Goal: Information Seeking & Learning: Learn about a topic

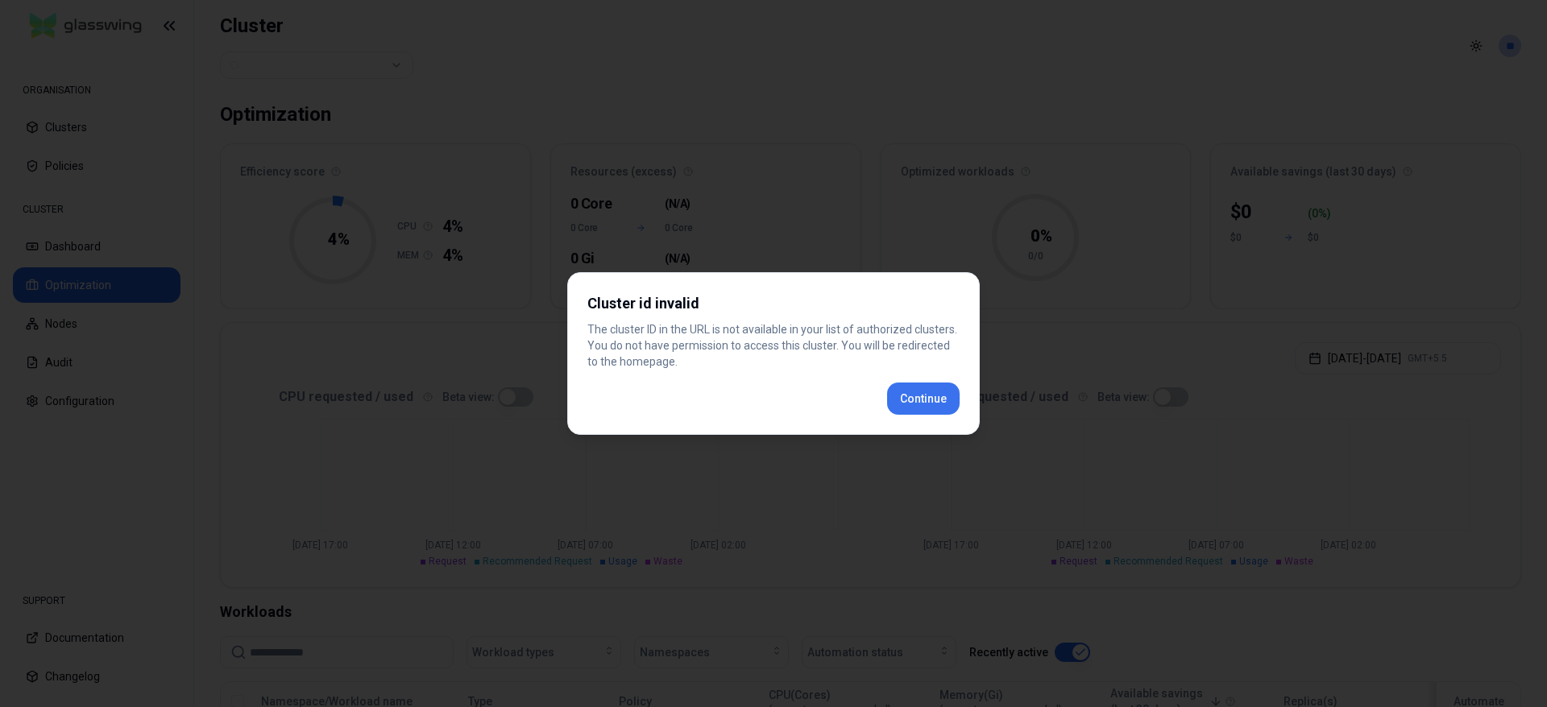
click at [926, 385] on button "Continue" at bounding box center [923, 399] width 73 height 32
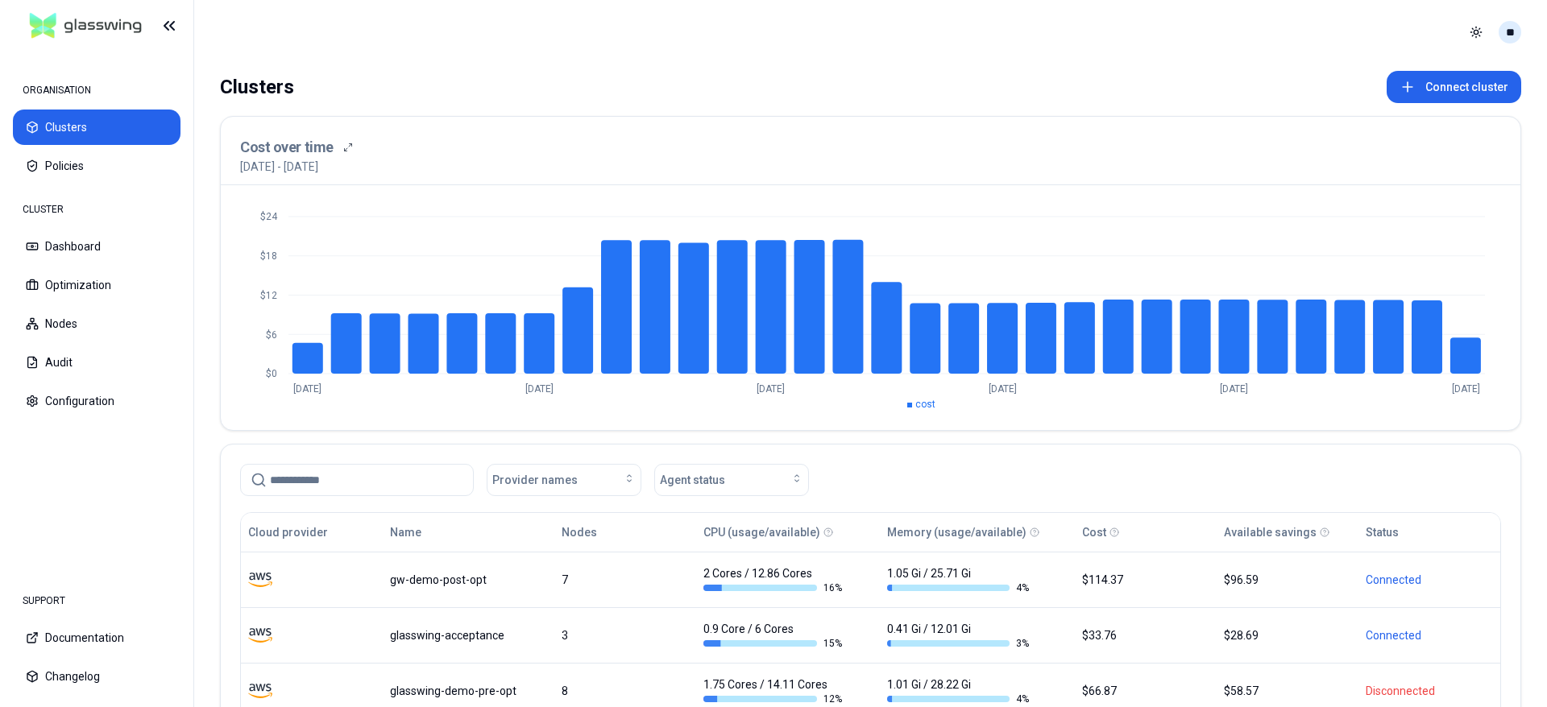
click at [1517, 37] on html "ORGANISATION Clusters Policies CLUSTER Dashboard Optimization Nodes Audit Confi…" at bounding box center [773, 353] width 1547 height 707
drag, startPoint x: 574, startPoint y: 393, endPoint x: 603, endPoint y: 369, distance: 37.8
click at [574, 393] on html "ORGANISATION Clusters Policies CLUSTER Dashboard Optimization Nodes Audit Confi…" at bounding box center [773, 353] width 1547 height 707
click at [1504, 30] on html "ORGANISATION Clusters Policies CLUSTER Dashboard Optimization Nodes Audit Confi…" at bounding box center [773, 353] width 1547 height 707
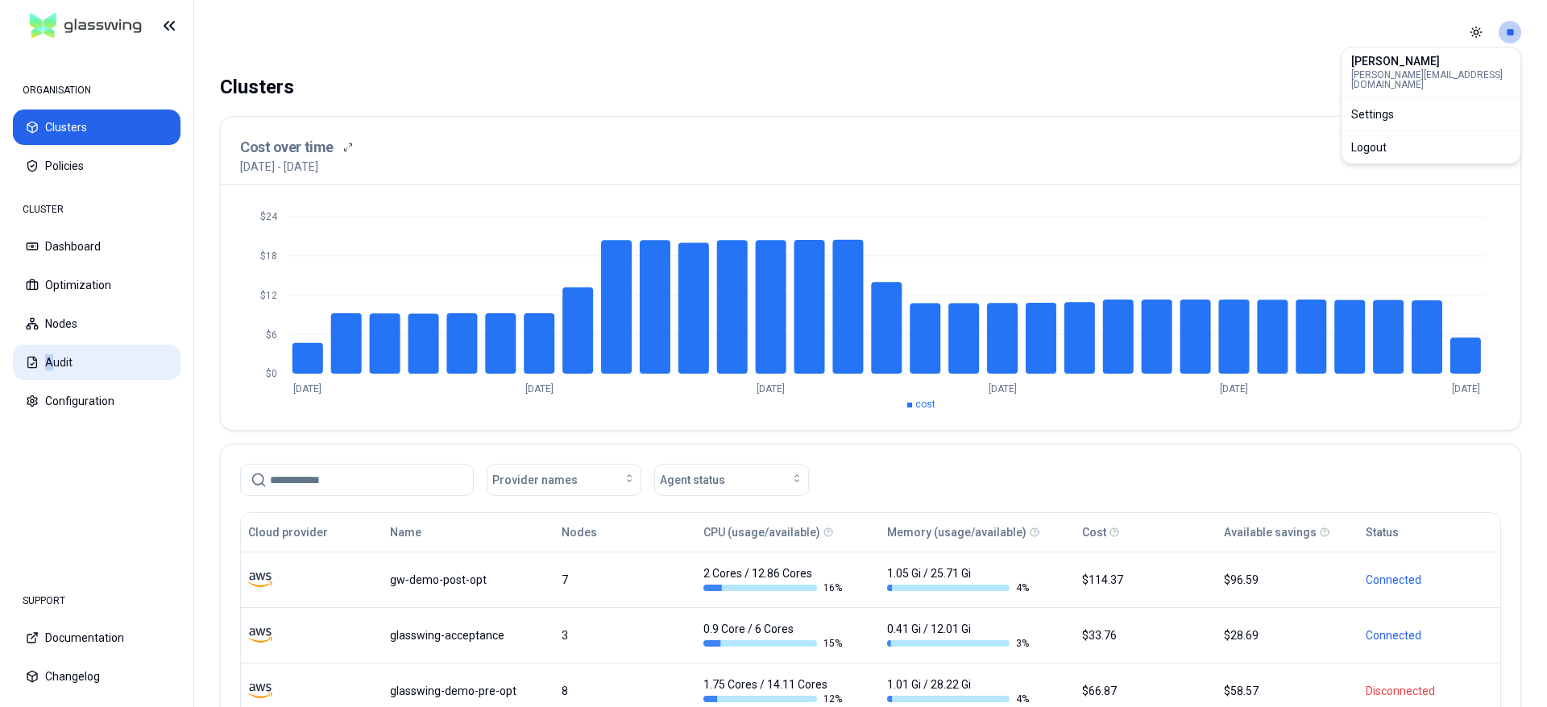
click at [50, 360] on html "ORGANISATION Clusters Policies CLUSTER Dashboard Optimization Nodes Audit Confi…" at bounding box center [773, 353] width 1547 height 707
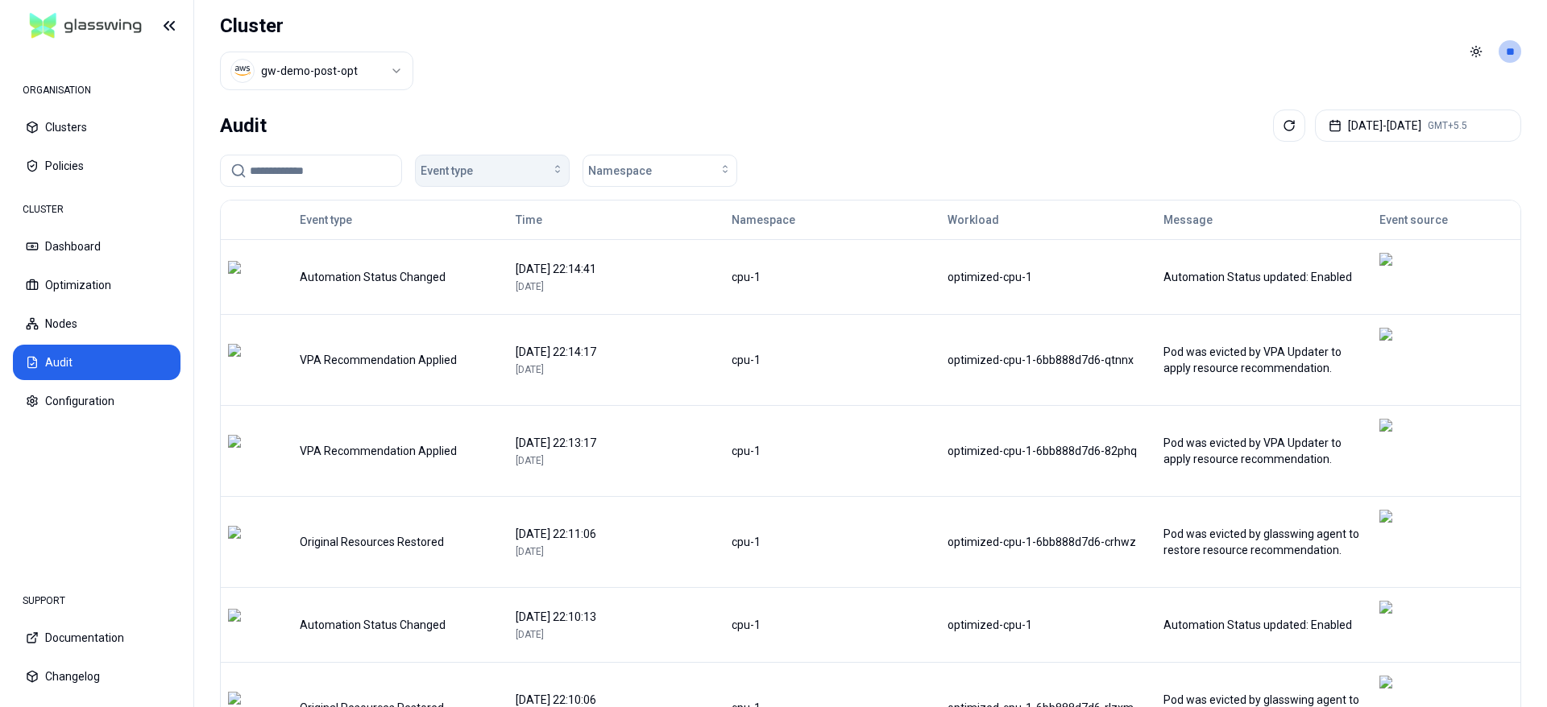
click at [488, 164] on div "Event type" at bounding box center [492, 171] width 143 height 16
click at [1503, 56] on html "ORGANISATION Clusters Policies CLUSTER Dashboard Optimization Nodes Audit Confi…" at bounding box center [773, 353] width 1547 height 707
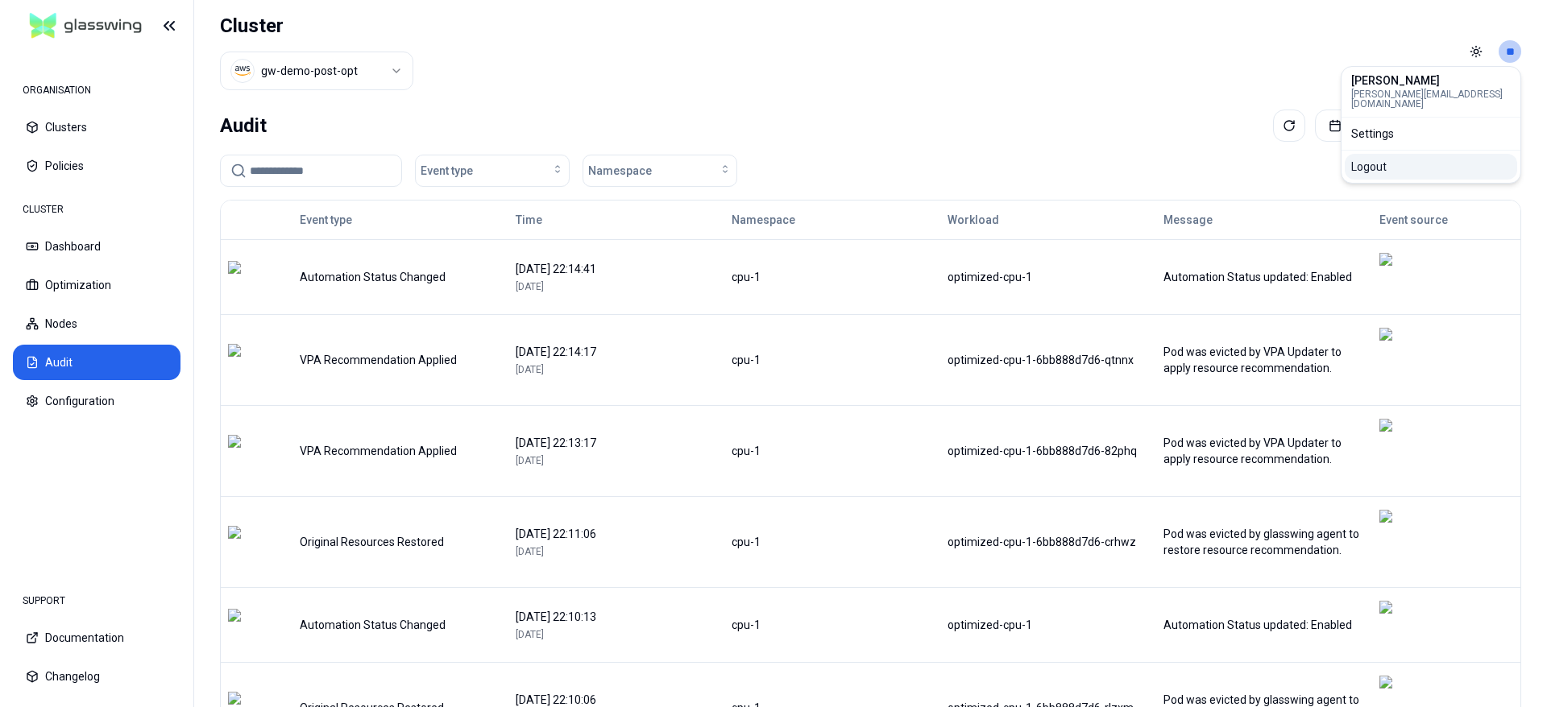
drag, startPoint x: 1383, startPoint y: 162, endPoint x: 1371, endPoint y: 165, distance: 13.3
click at [1383, 162] on div "Logout" at bounding box center [1431, 167] width 172 height 26
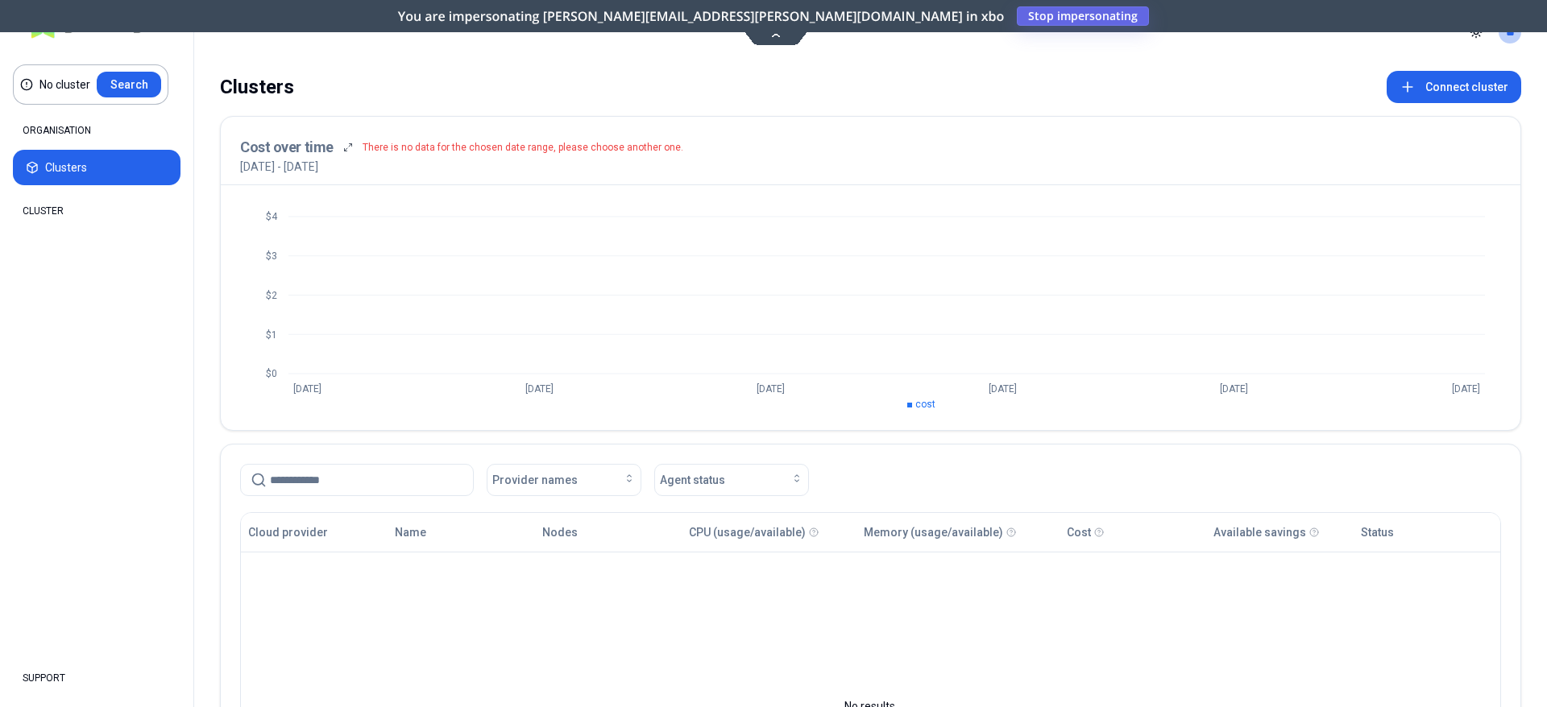
click at [0, 0] on span "Stop impersonating" at bounding box center [0, 0] width 0 height 0
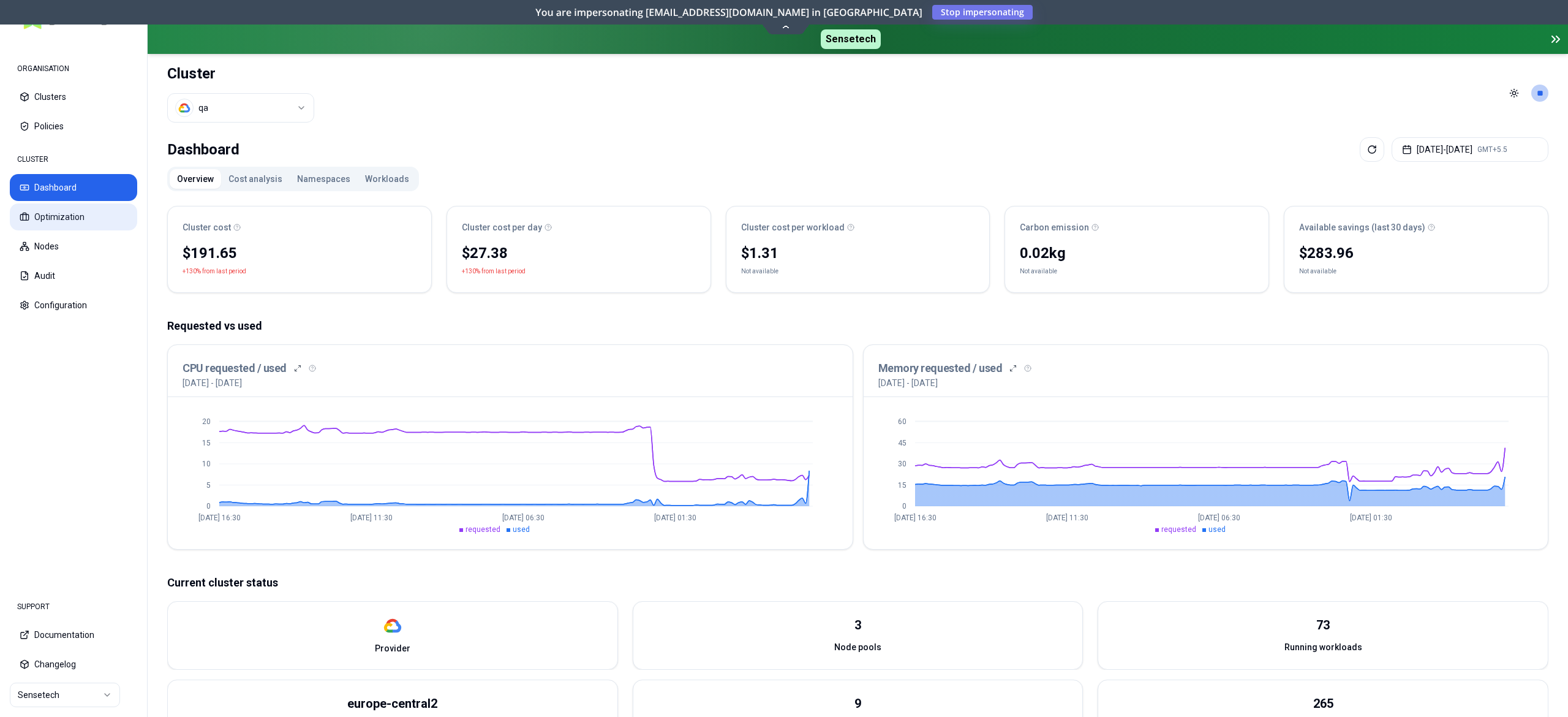
click at [84, 218] on button "Optimization" at bounding box center [74, 216] width 128 height 27
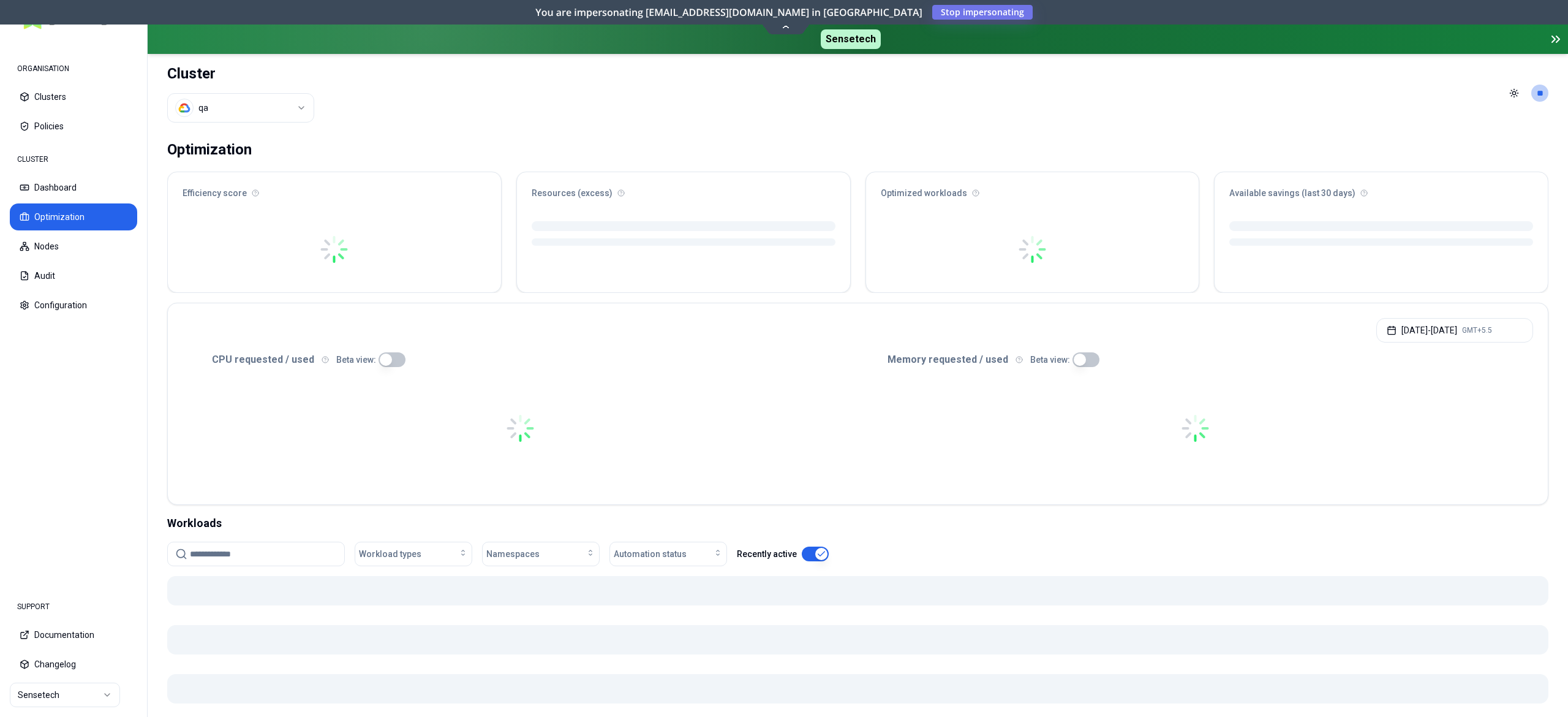
click at [55, 282] on button "Audit" at bounding box center [74, 275] width 128 height 27
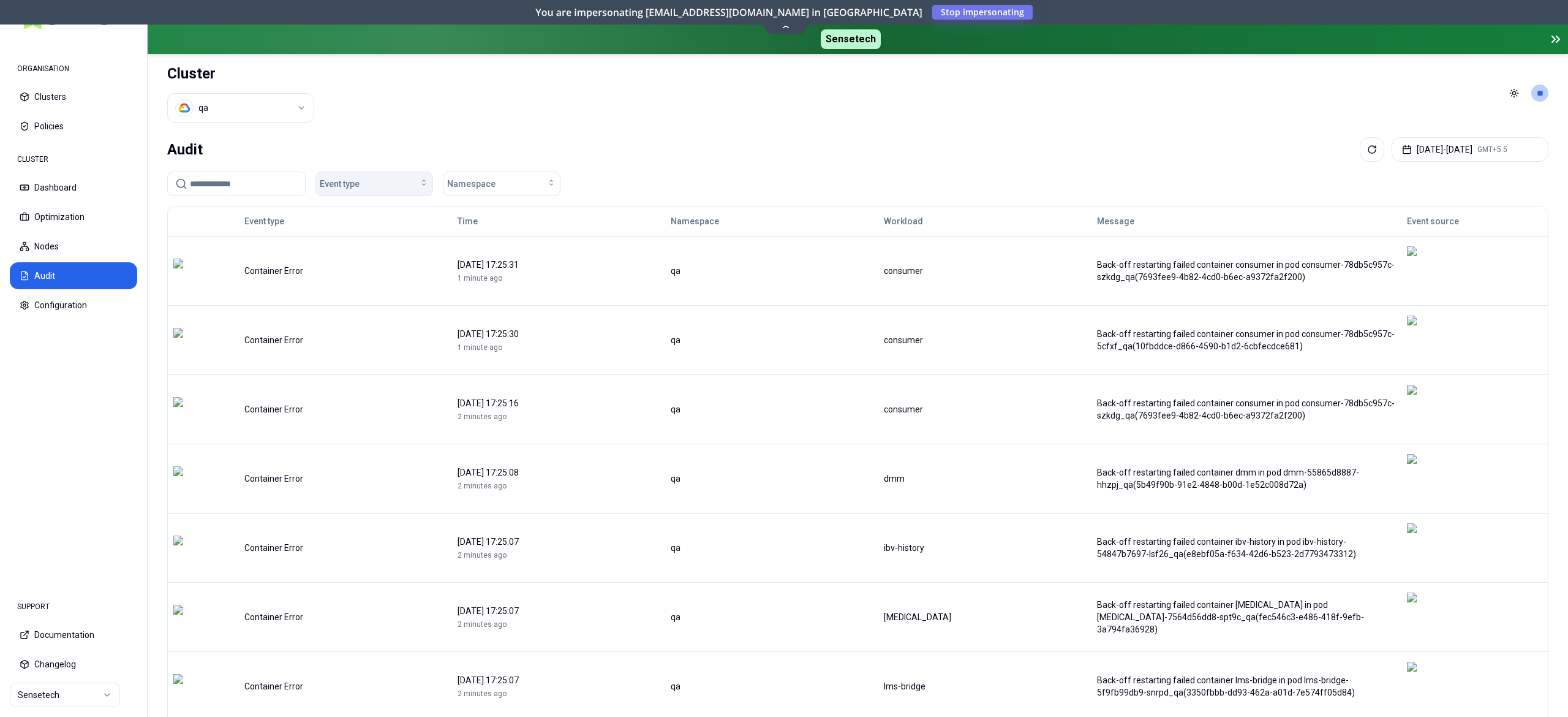
click at [393, 180] on div "Event type" at bounding box center [374, 184] width 109 height 12
click at [366, 318] on div "OOM Killed" at bounding box center [377, 318] width 116 height 20
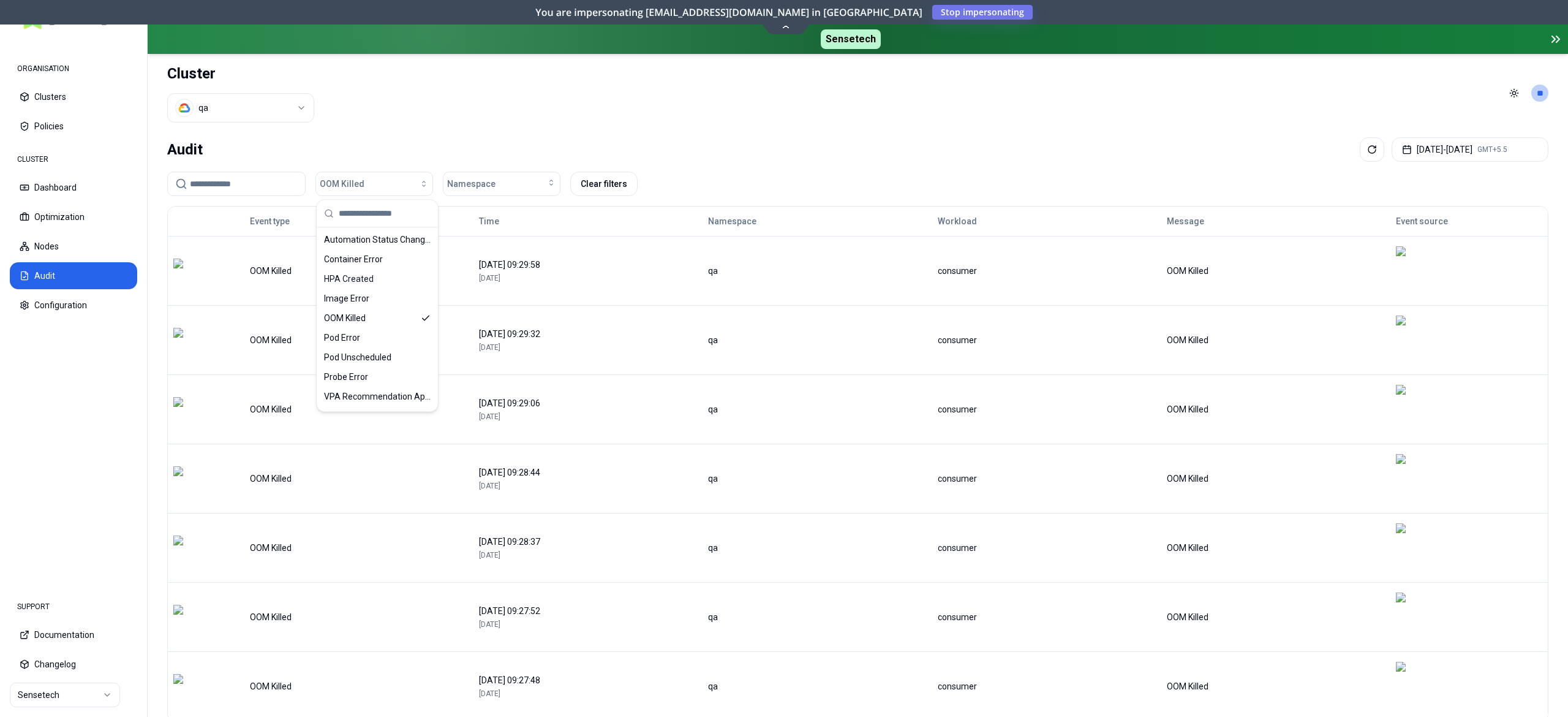
click at [665, 134] on div "Audit Aug 13, 2025 - Aug 20, 2025 GMT+5.5 OOM Killed Namespace Clear filters Ev…" at bounding box center [857, 458] width 1420 height 653
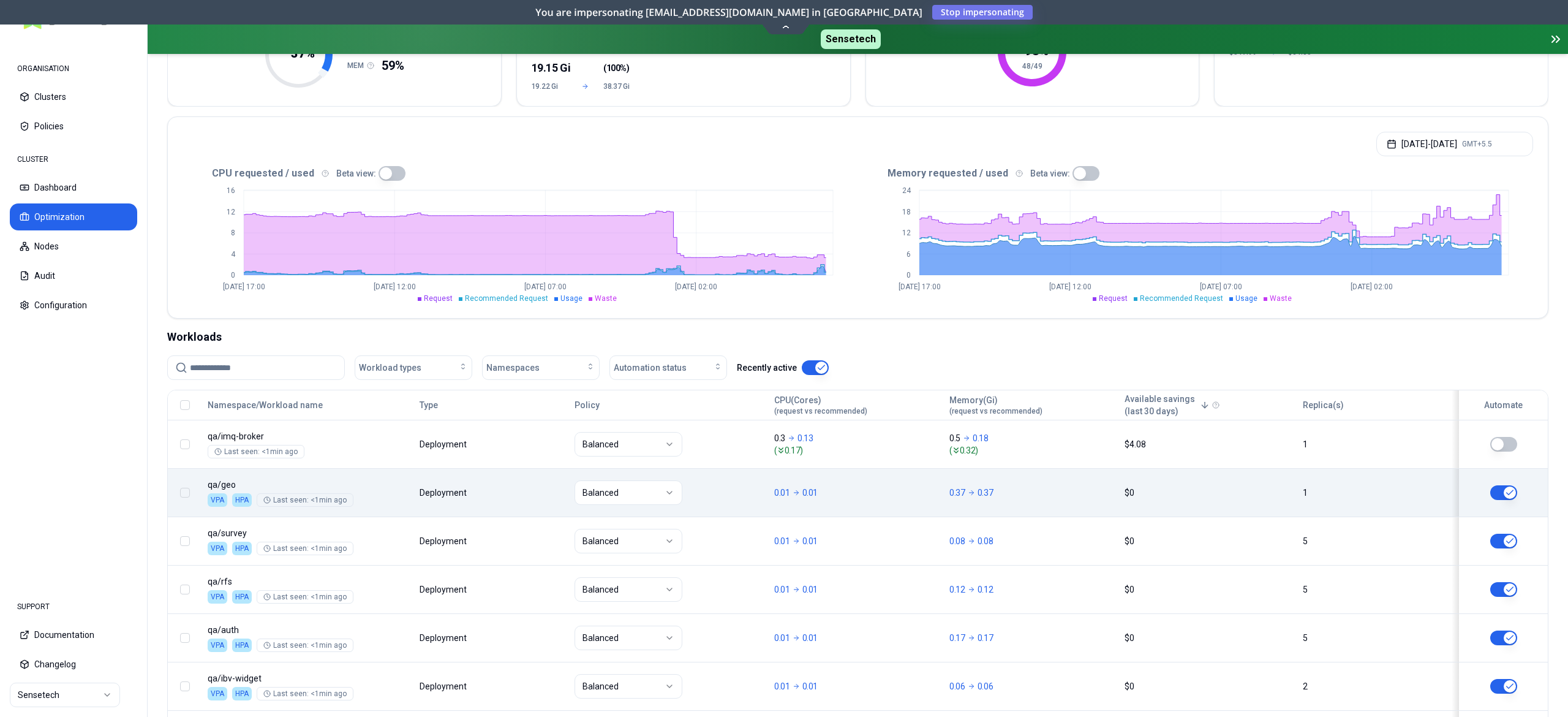
scroll to position [314, 0]
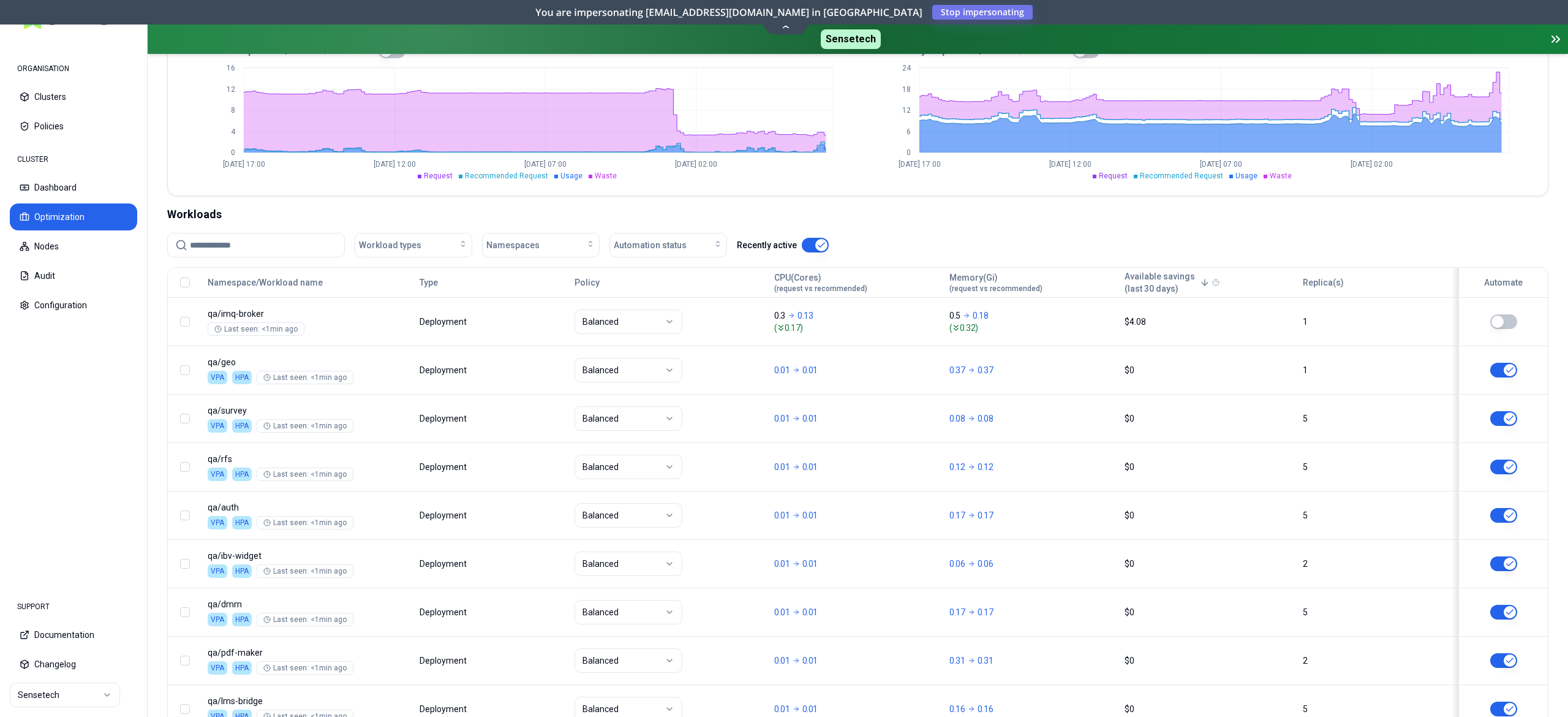
click at [238, 255] on input at bounding box center [263, 245] width 147 height 24
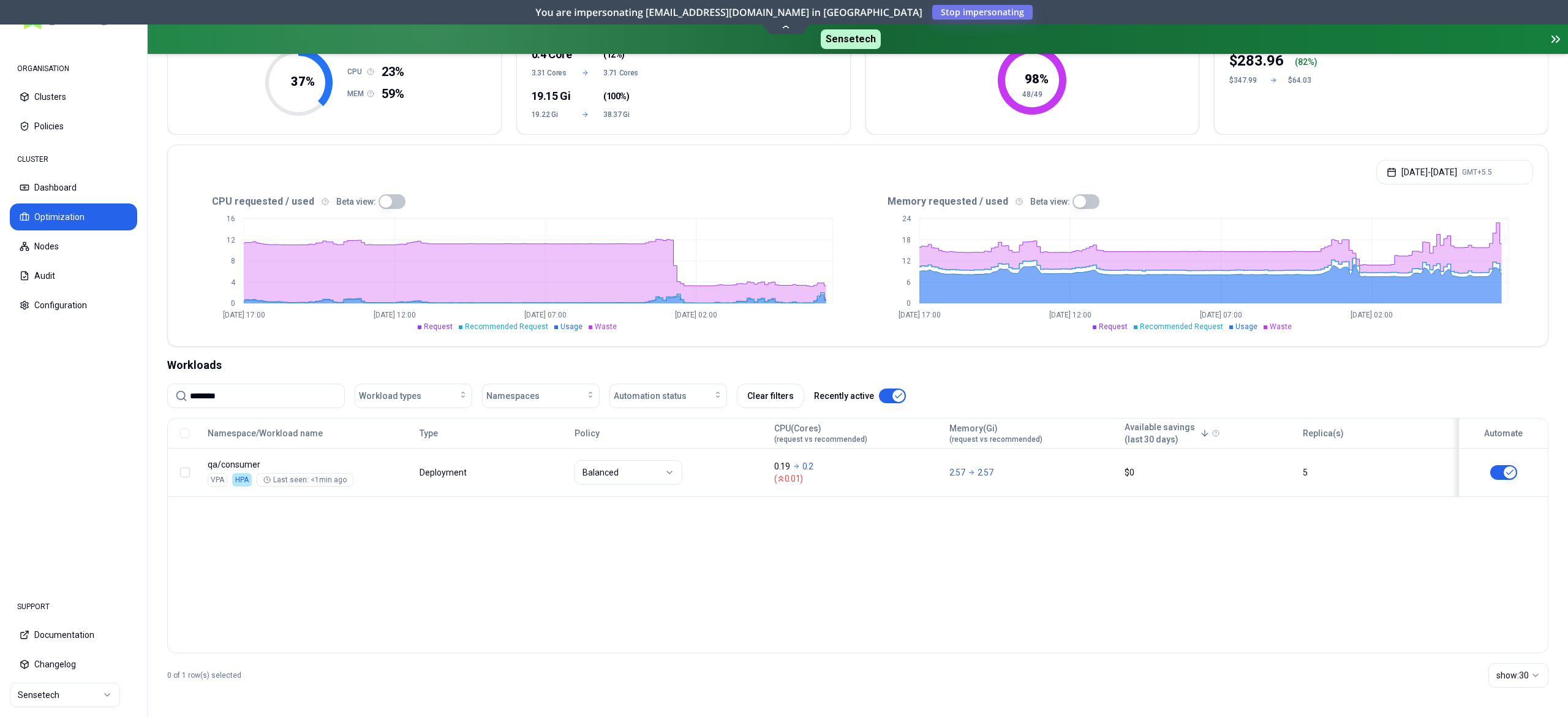
scroll to position [164, 0]
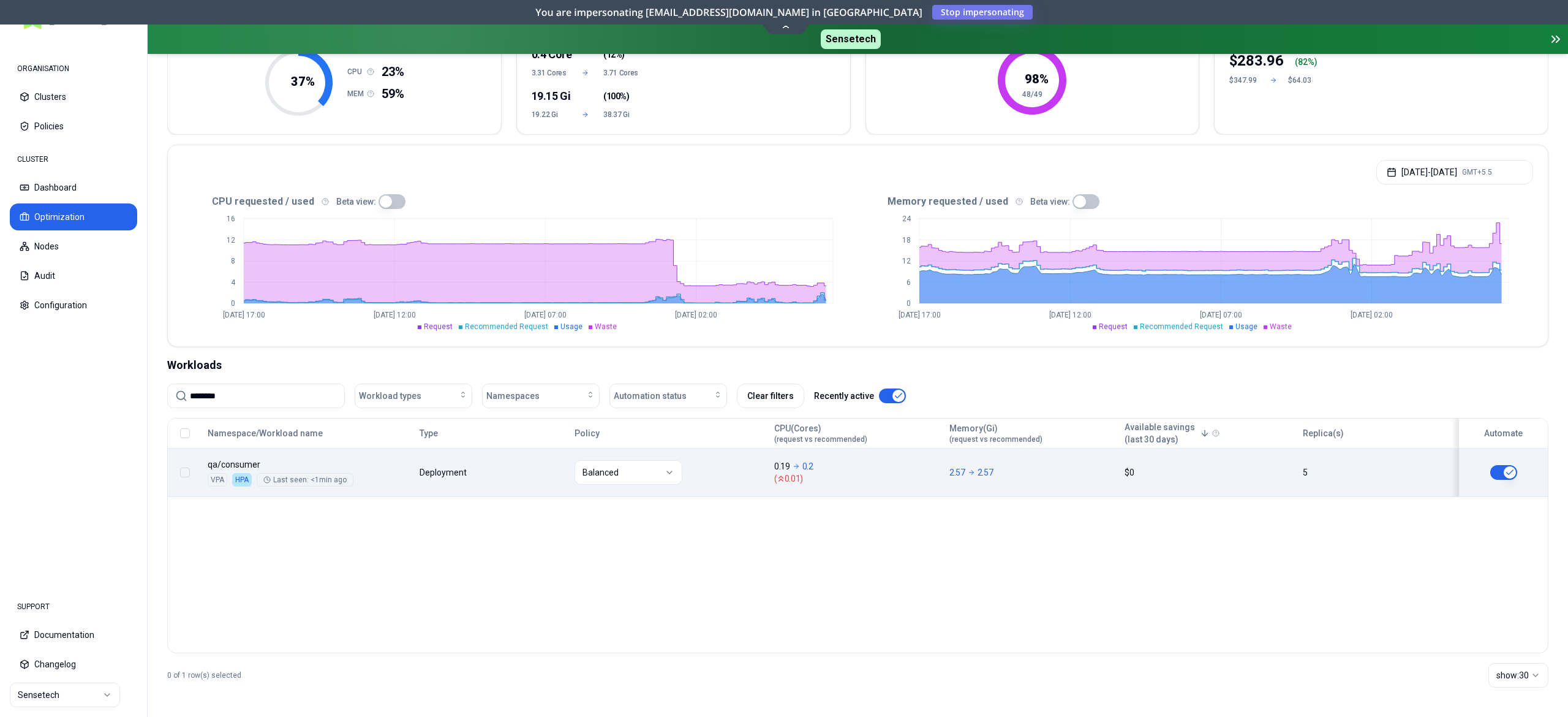
type input "********"
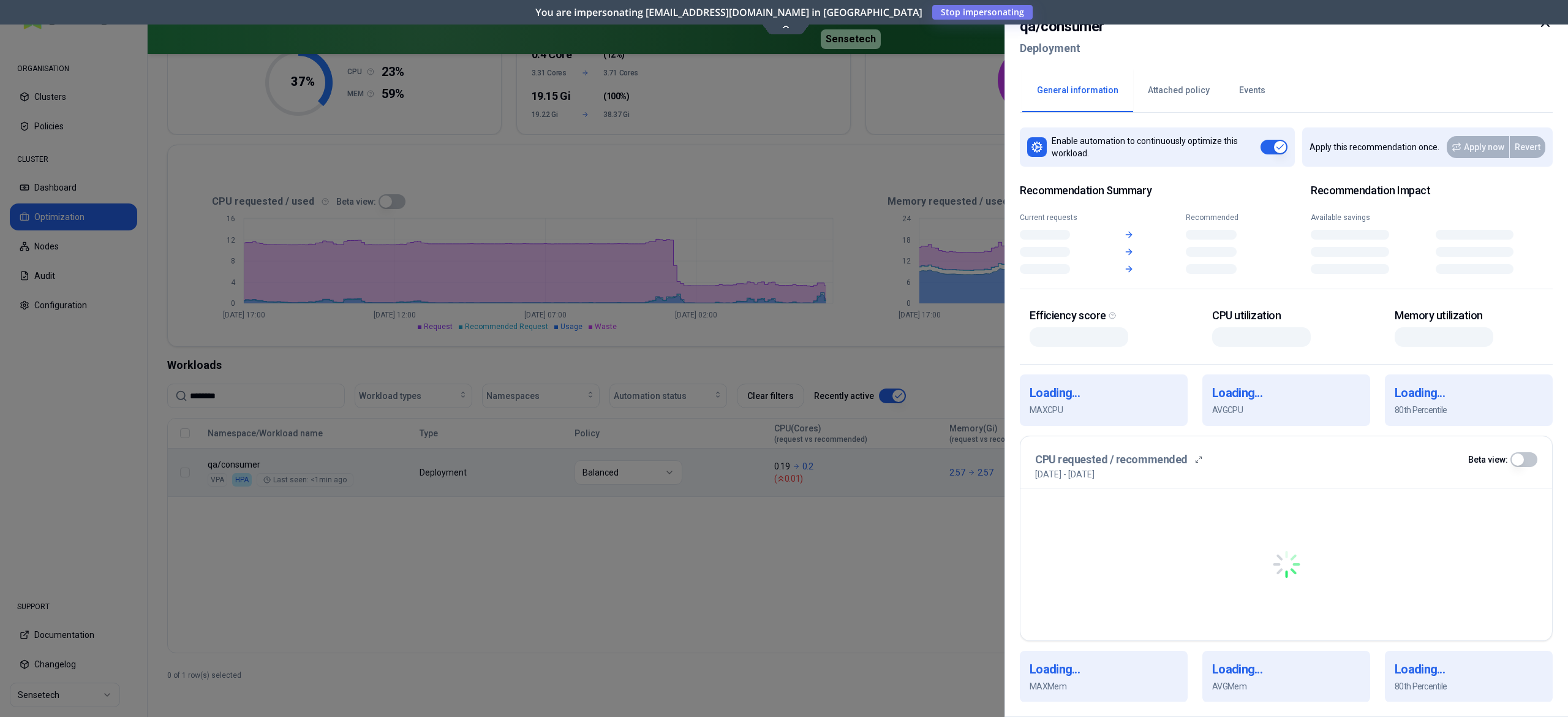
click at [434, 452] on body "ORGANISATION Clusters Policies CLUSTER Dashboard Optimization Nodes Audit Confi…" at bounding box center [784, 358] width 1568 height 717
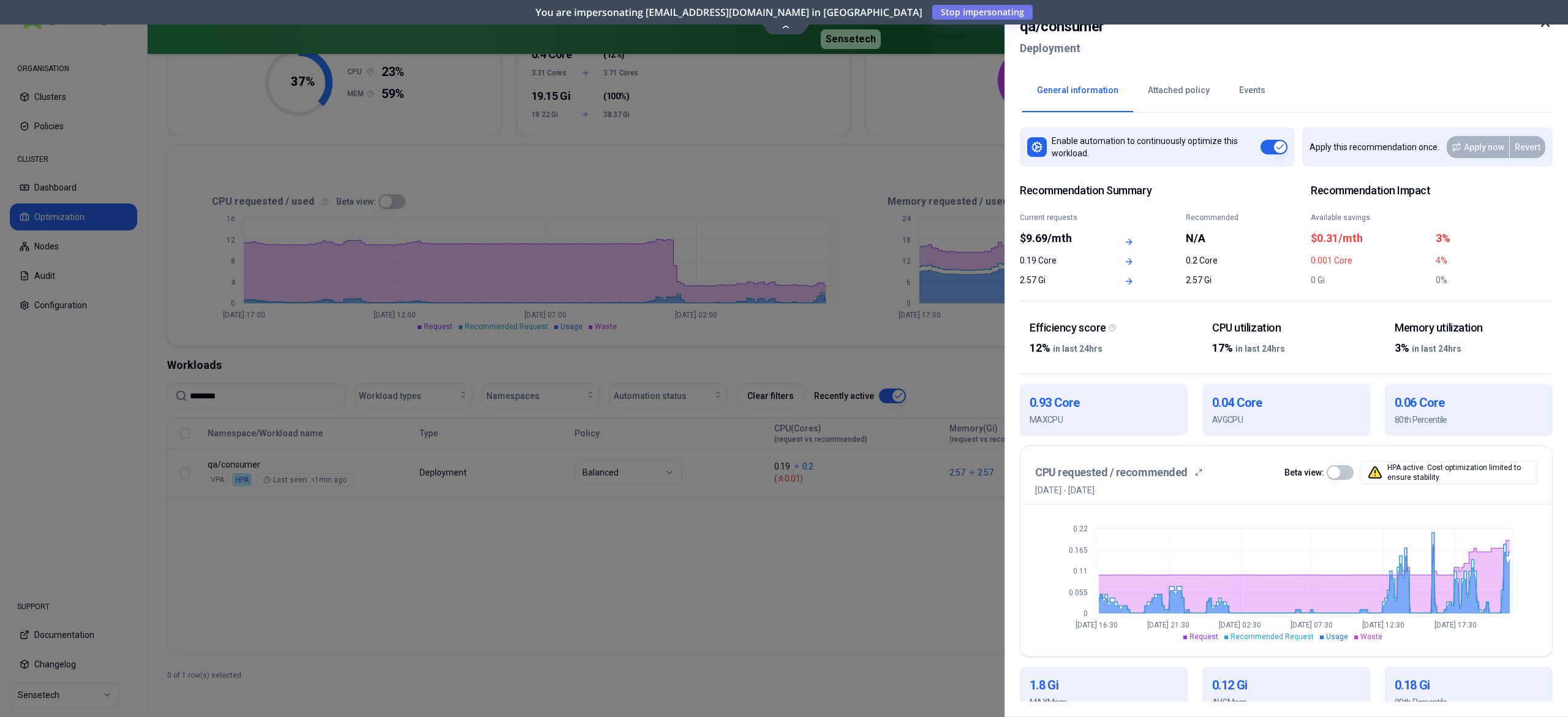
click at [1175, 83] on button "Events" at bounding box center [1252, 90] width 55 height 43
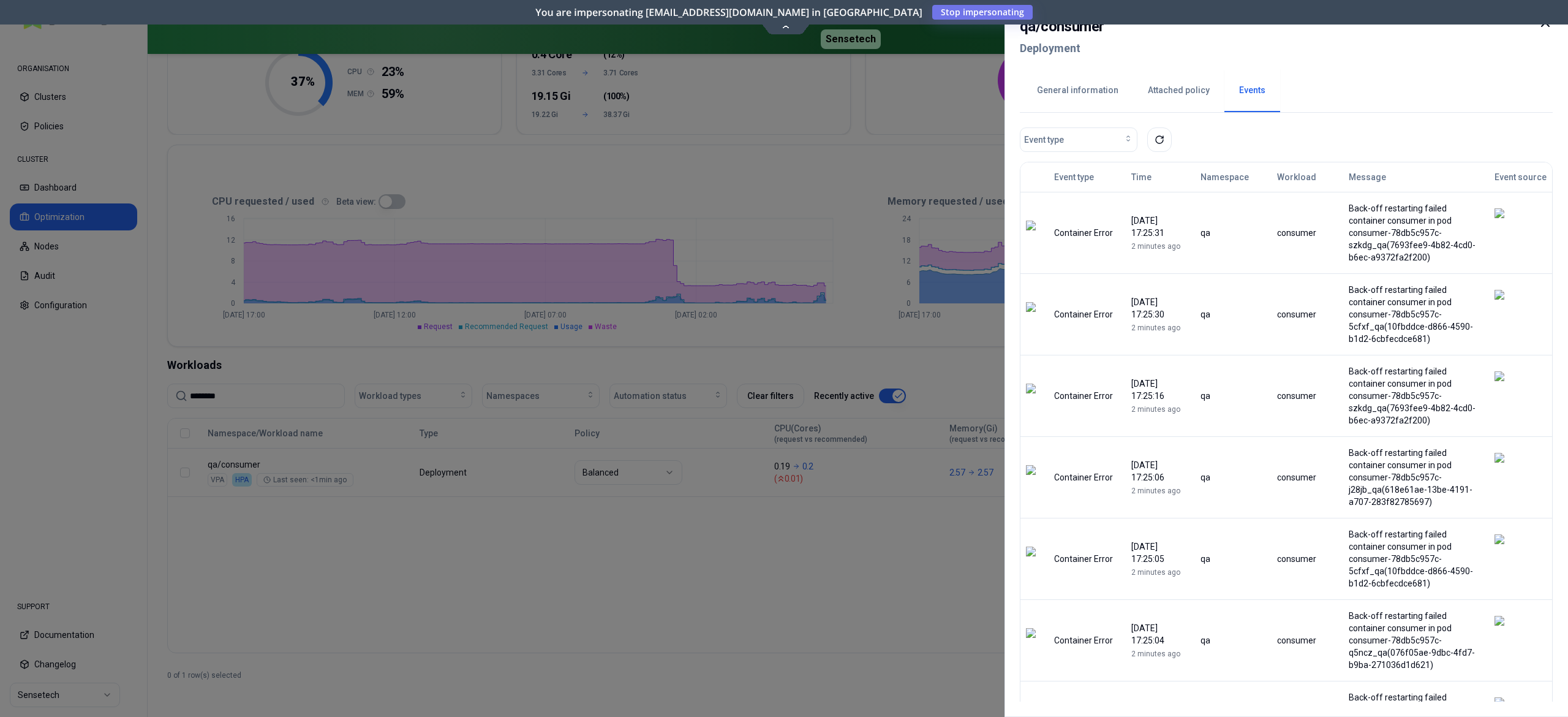
drag, startPoint x: 1193, startPoint y: 84, endPoint x: 1184, endPoint y: 90, distance: 10.8
click at [1175, 84] on button "Attached policy" at bounding box center [1179, 90] width 91 height 43
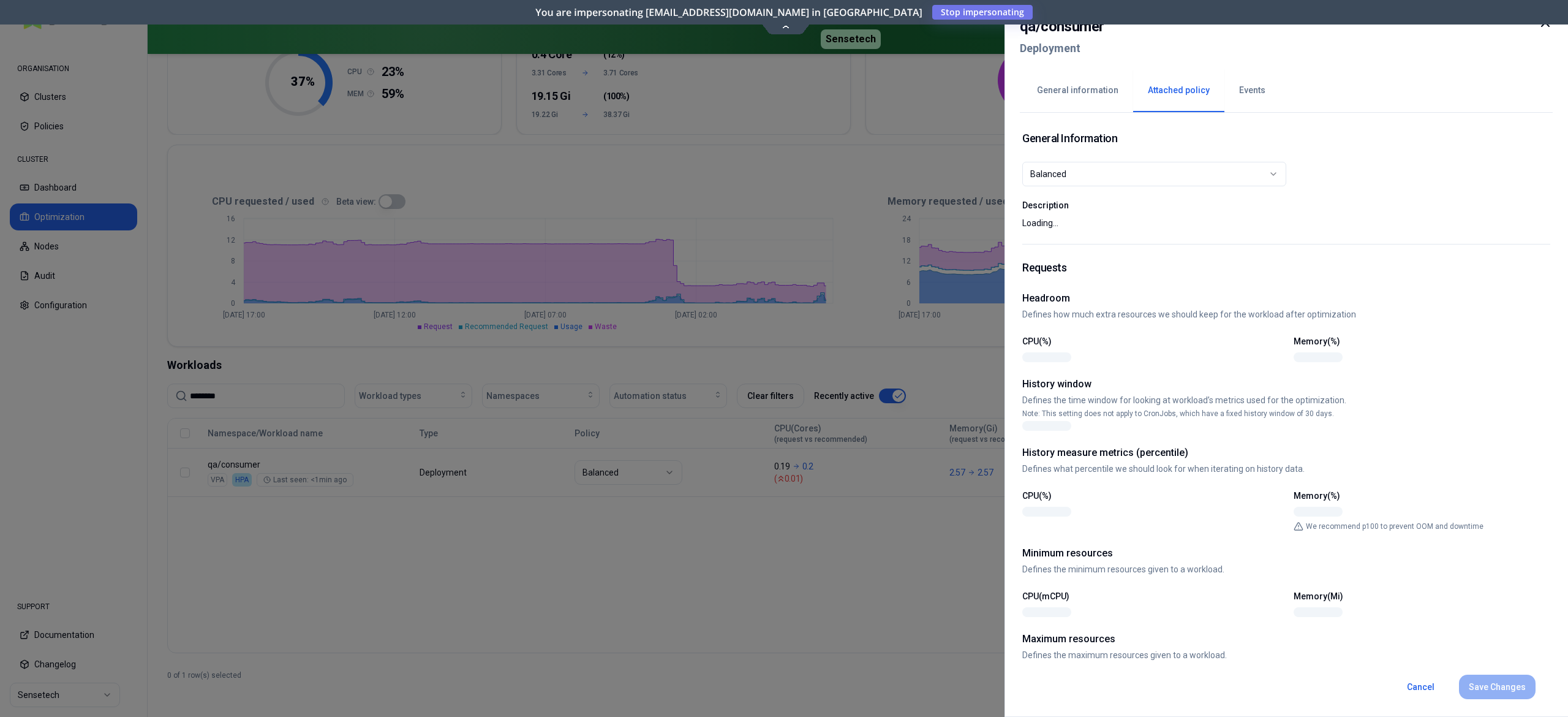
click at [1086, 90] on button "General information" at bounding box center [1078, 90] width 111 height 43
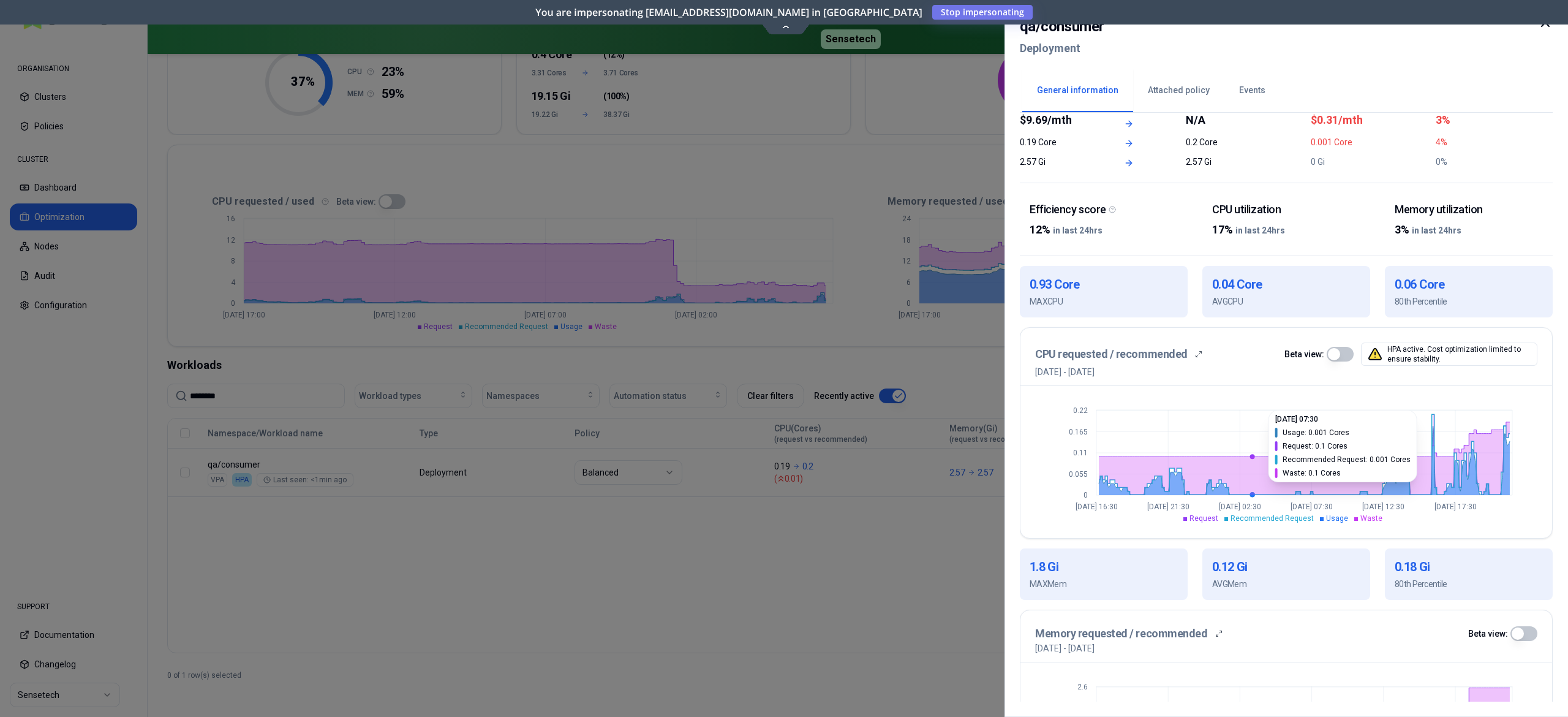
scroll to position [233, 0]
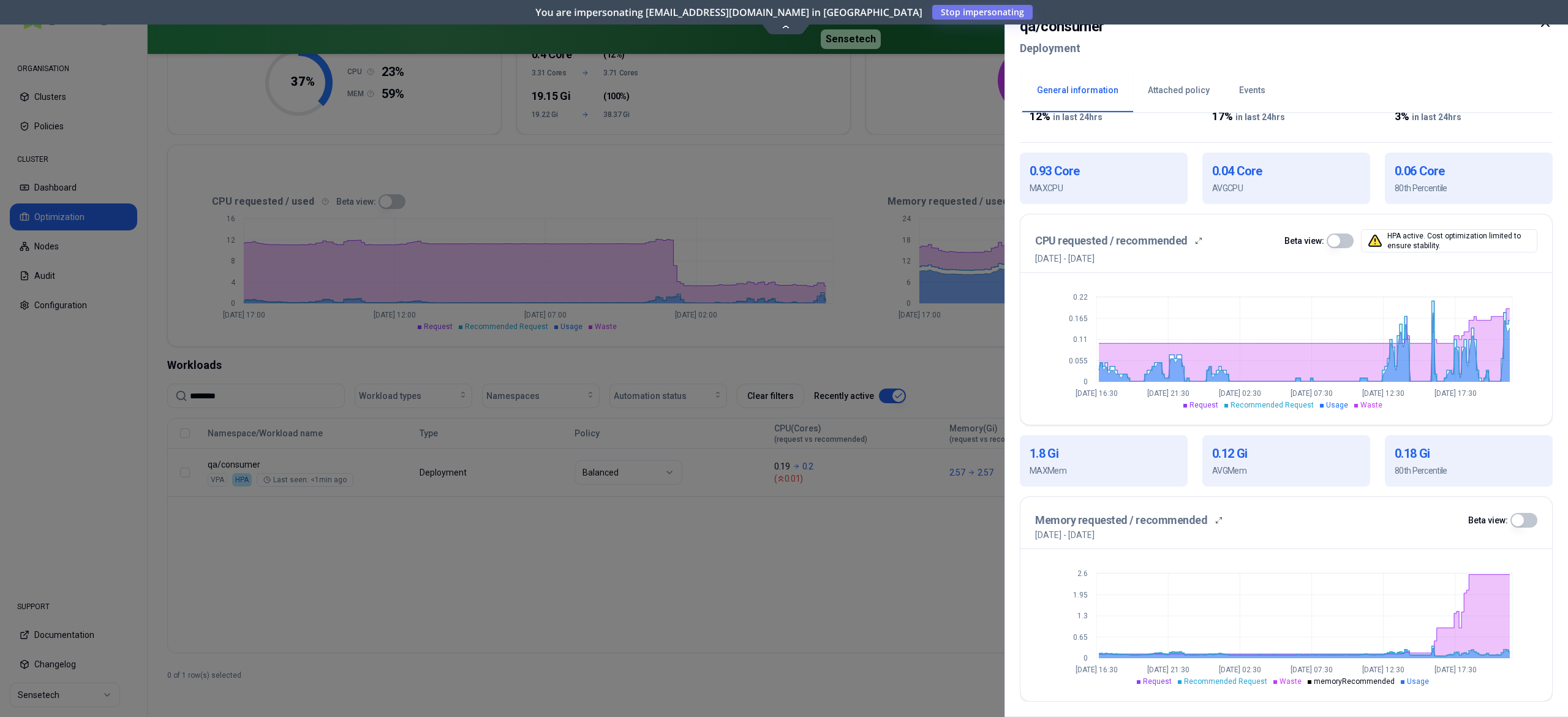
click at [875, 509] on div at bounding box center [784, 358] width 1568 height 717
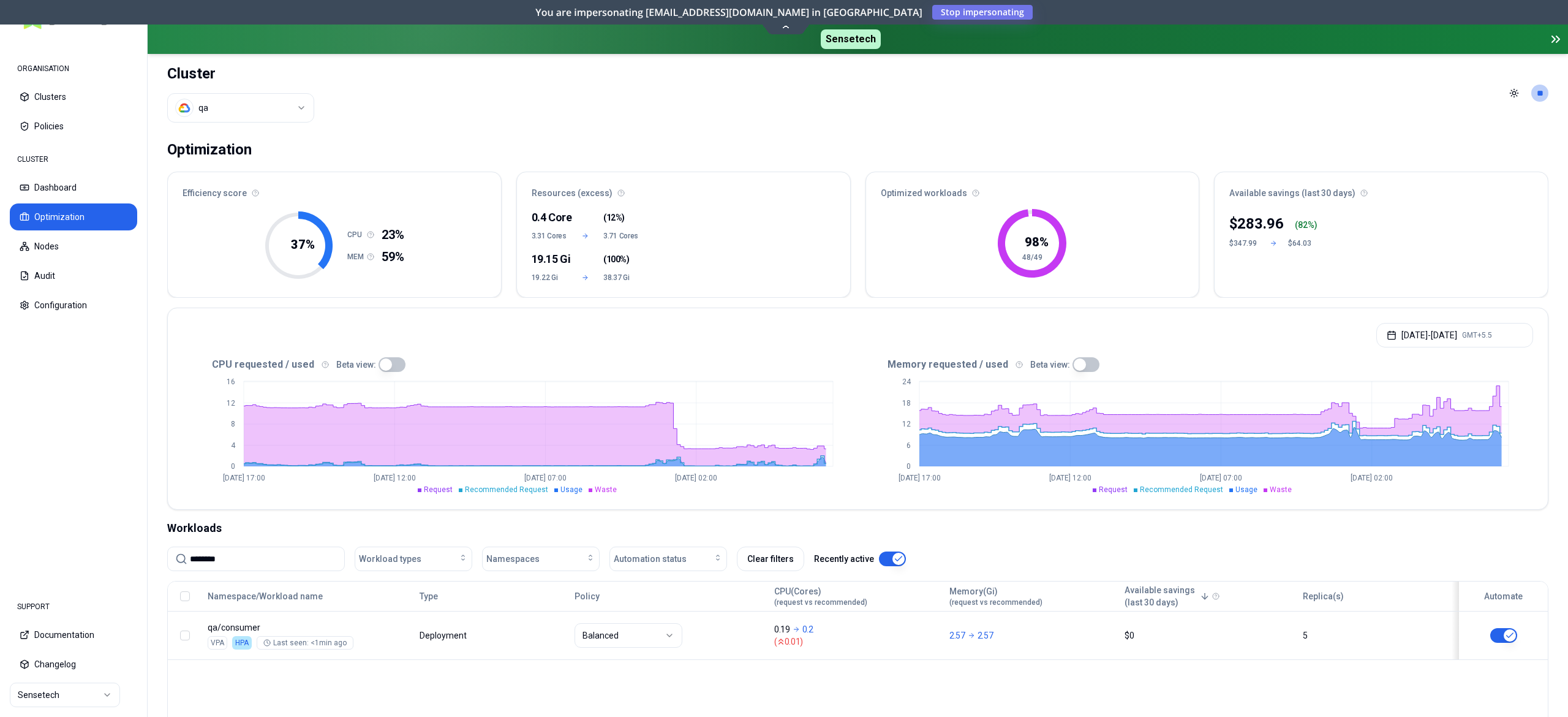
scroll to position [122, 0]
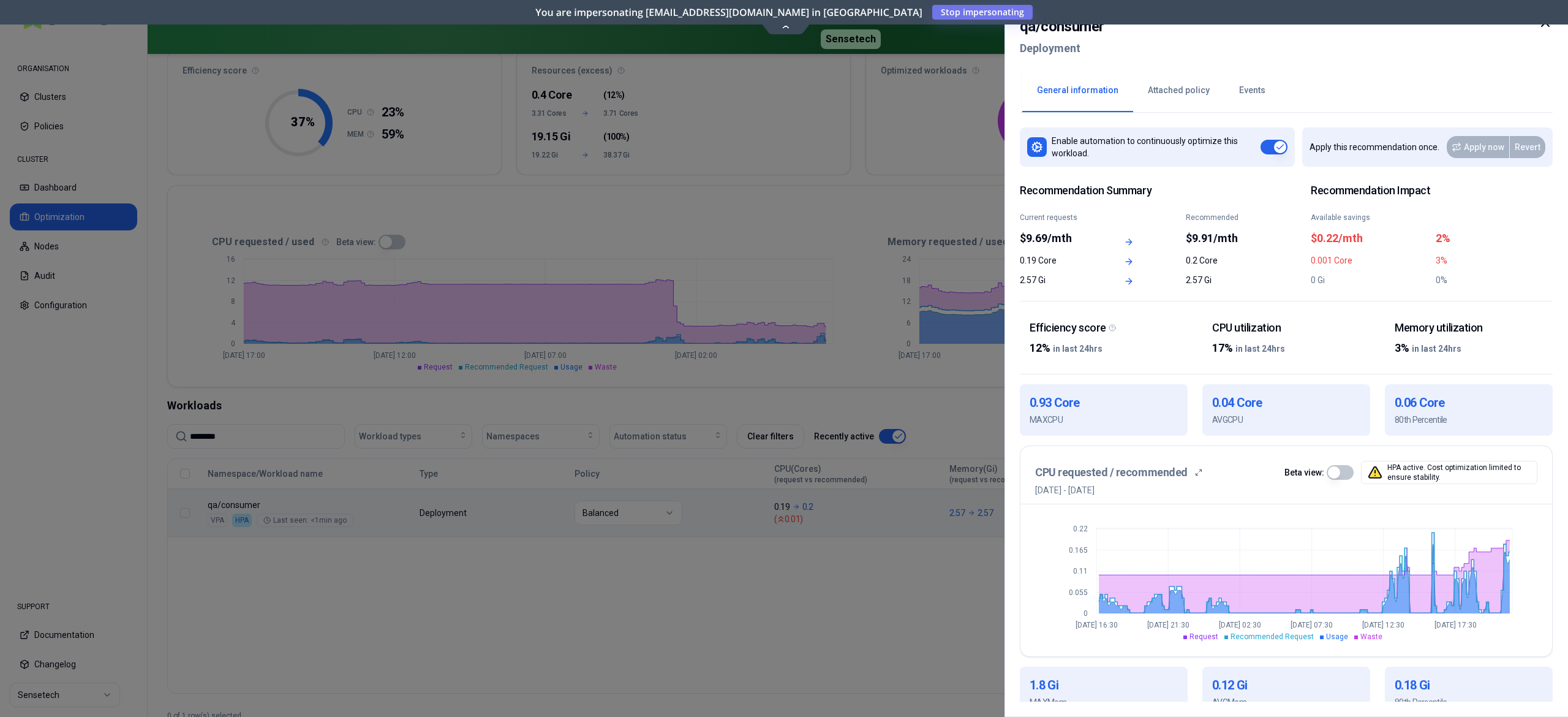
click at [1175, 103] on button "Events" at bounding box center [1252, 90] width 55 height 43
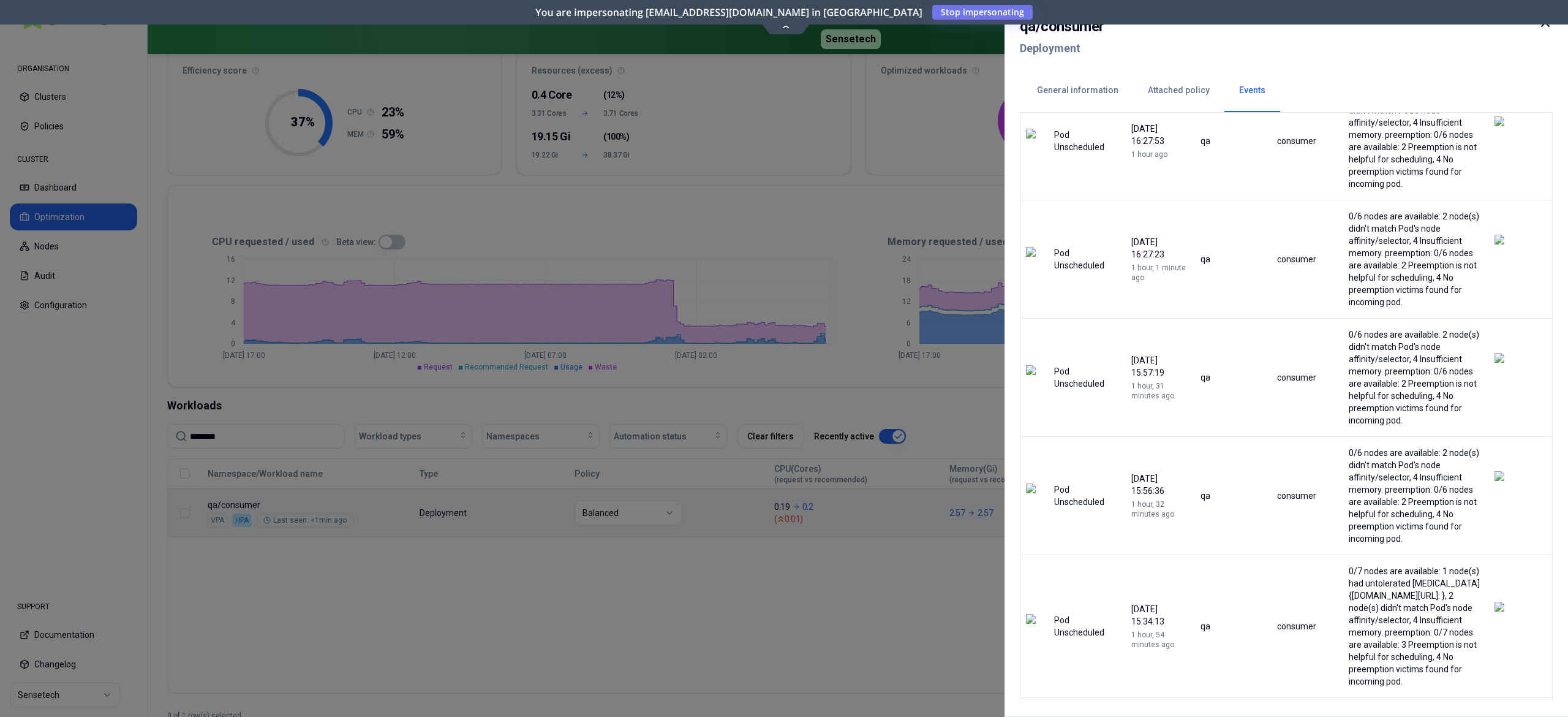
scroll to position [2170, 0]
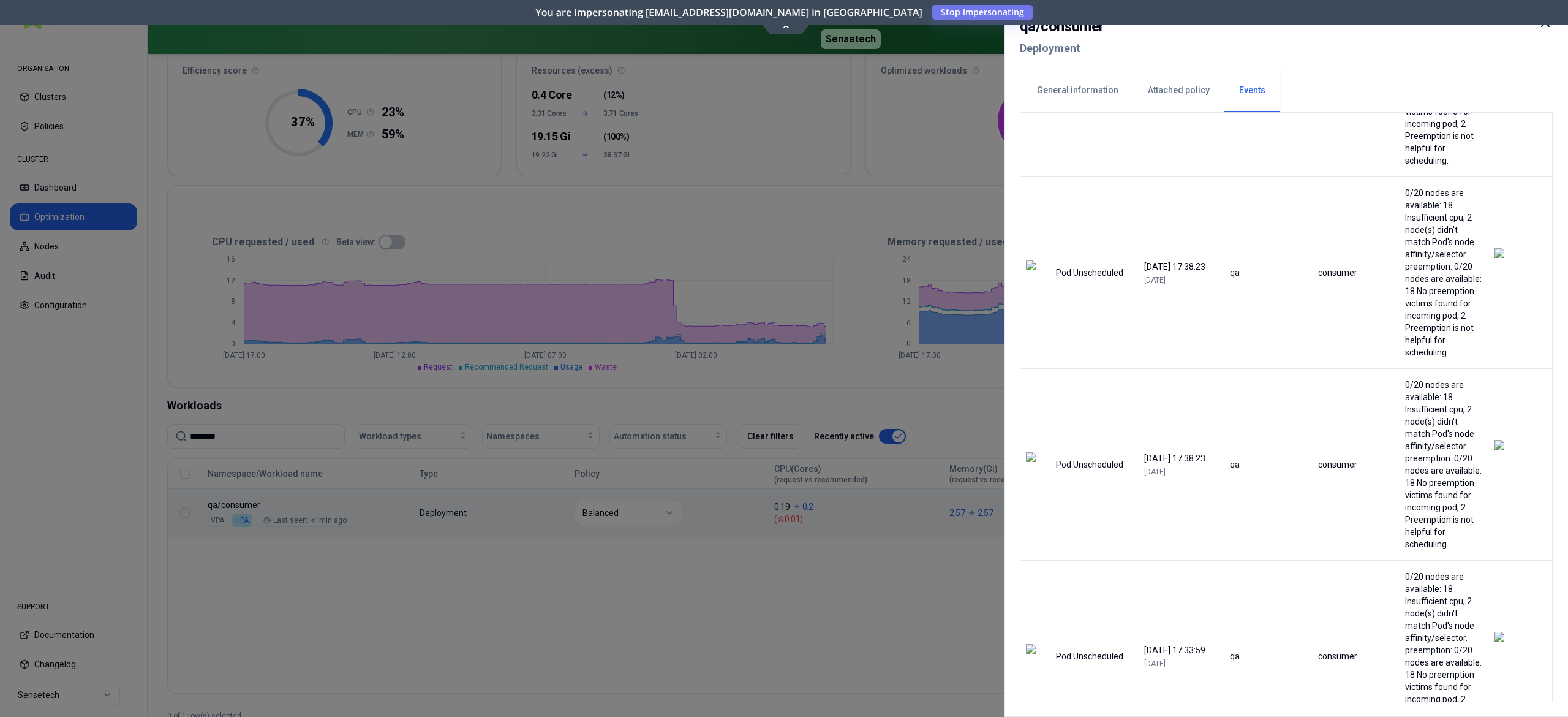
scroll to position [2799, 0]
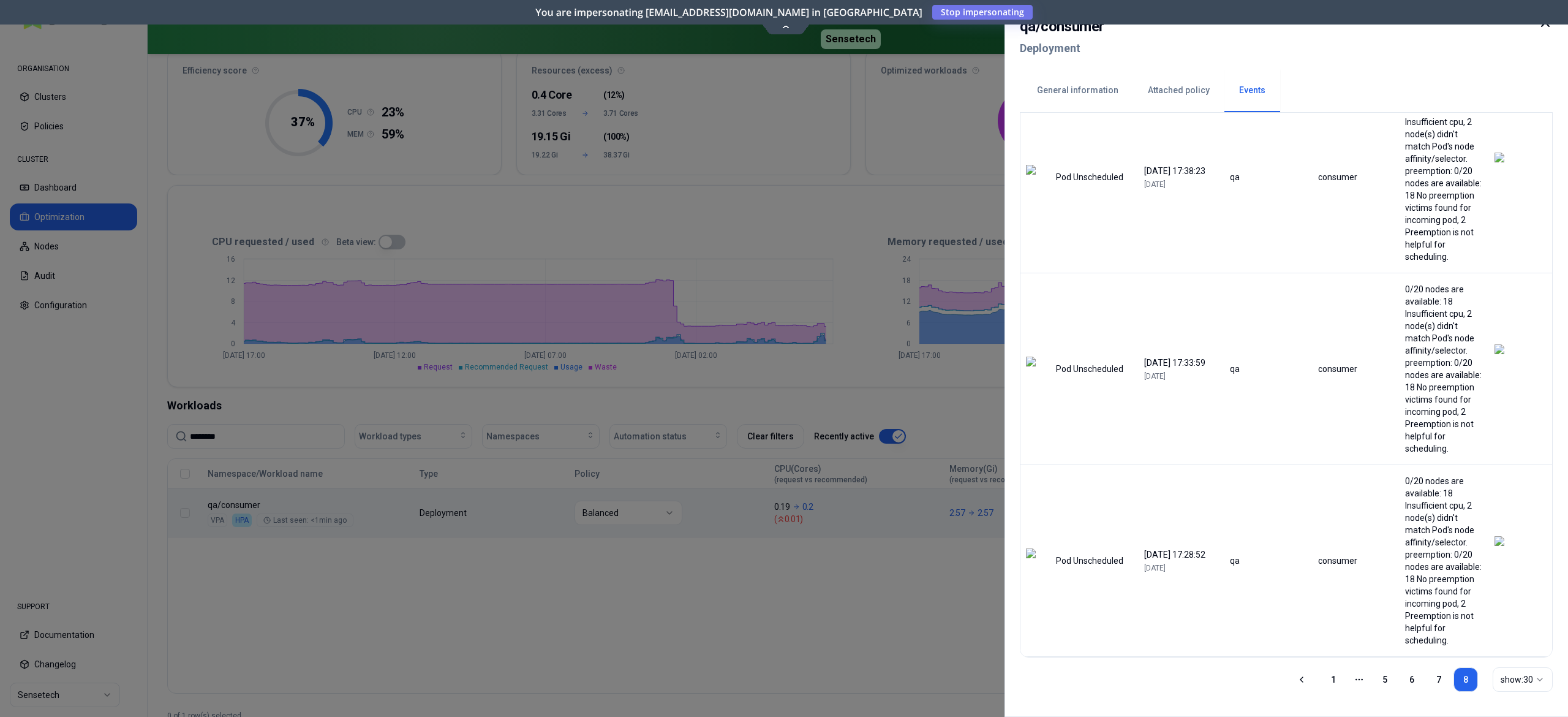
click at [1175, 538] on link "7" at bounding box center [1439, 679] width 24 height 24
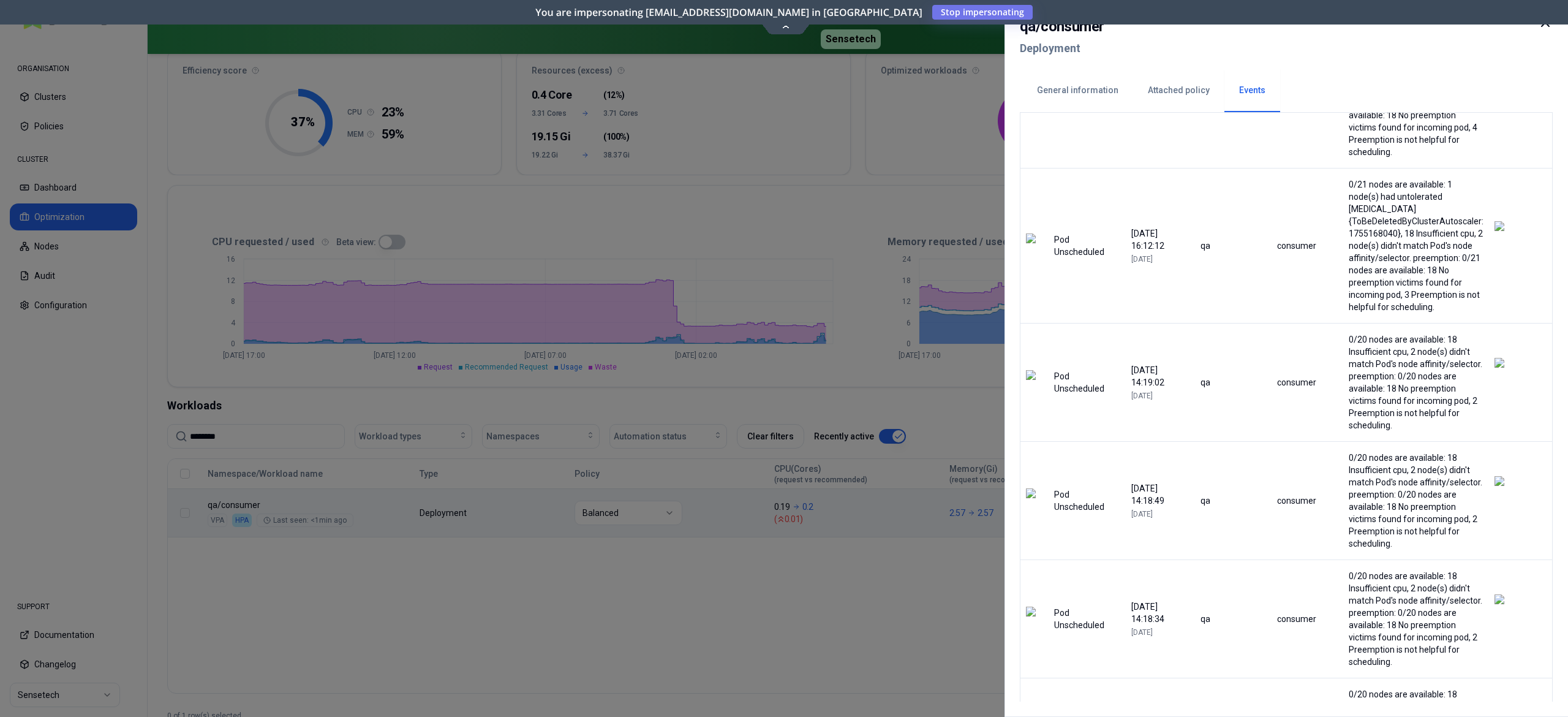
scroll to position [2673, 0]
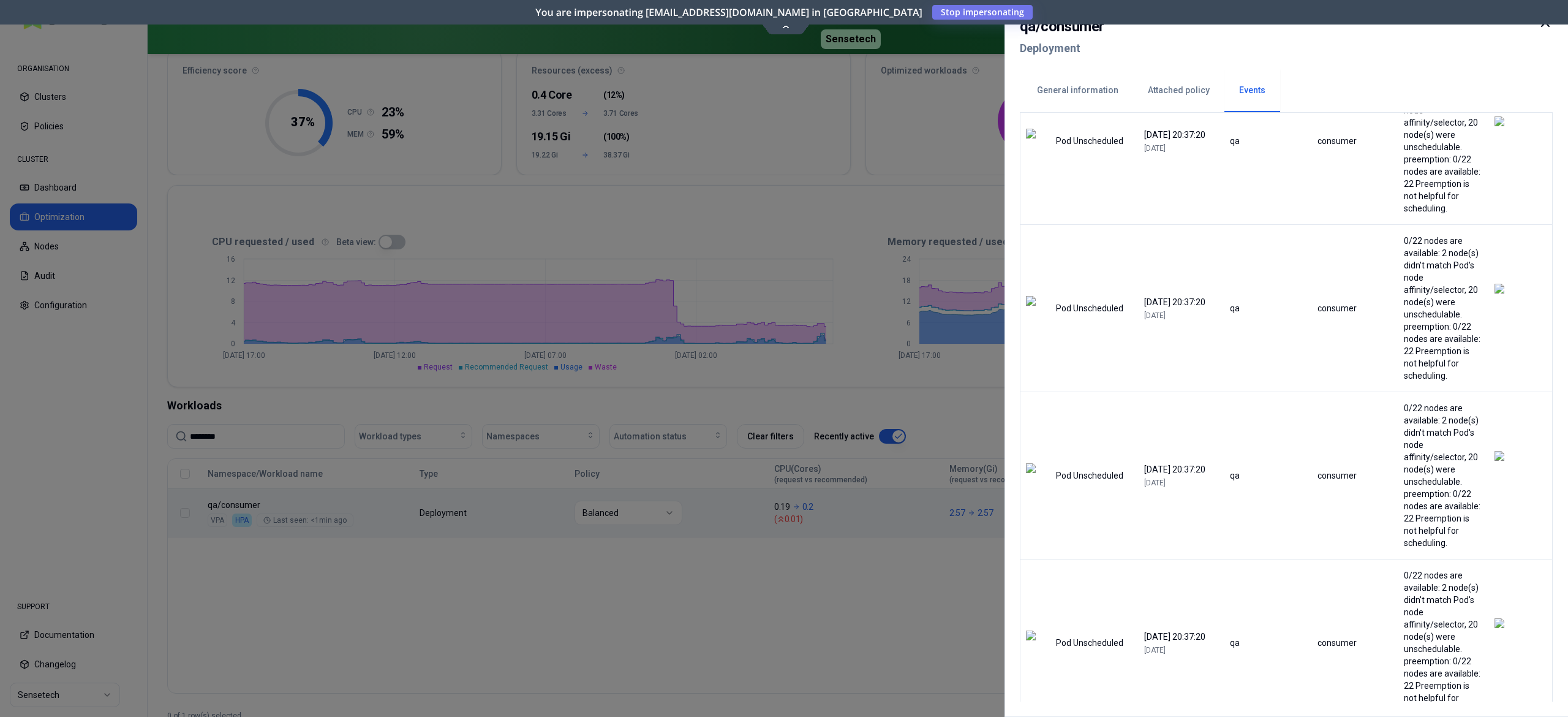
scroll to position [24, 0]
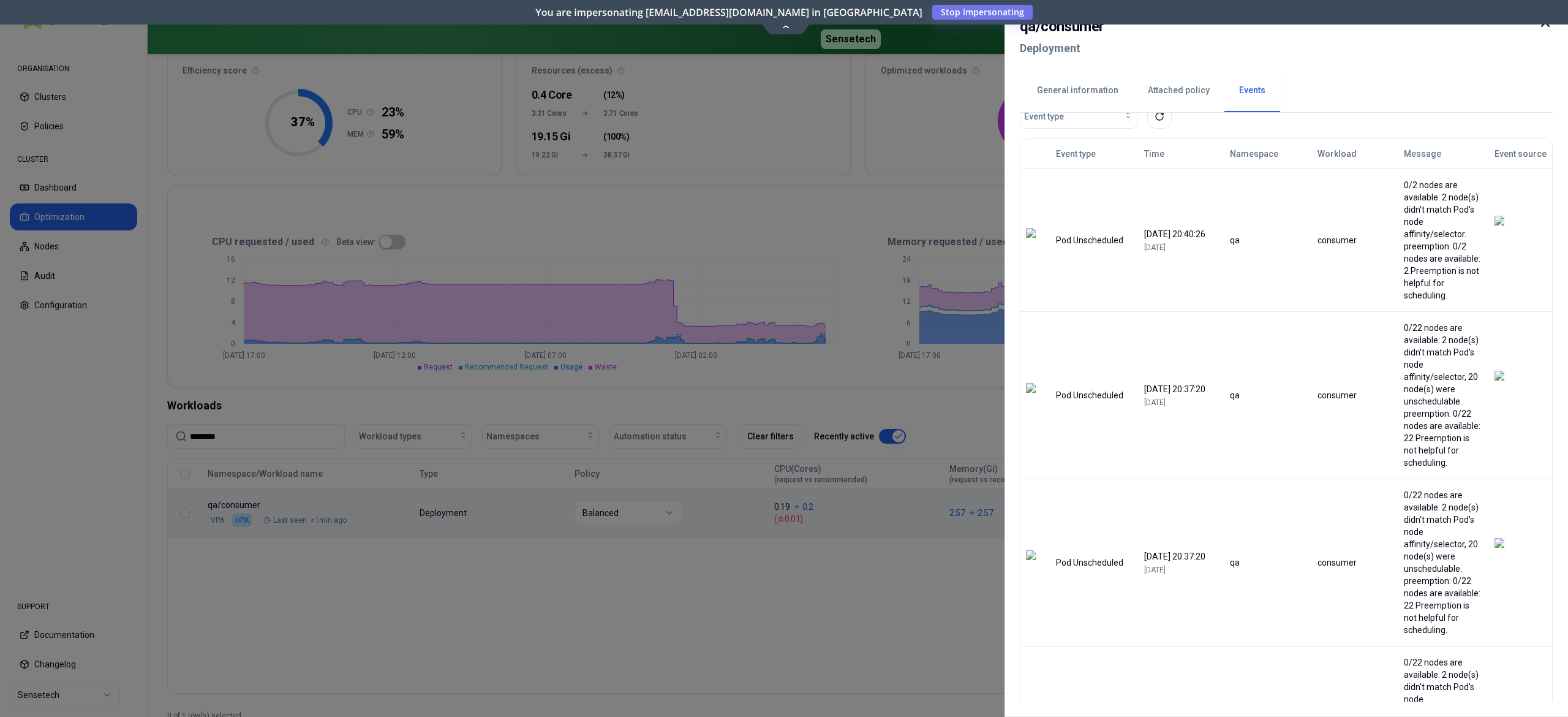
click at [1175, 30] on div at bounding box center [1544, 37] width 14 height 44
click at [1175, 27] on icon at bounding box center [1544, 22] width 14 height 14
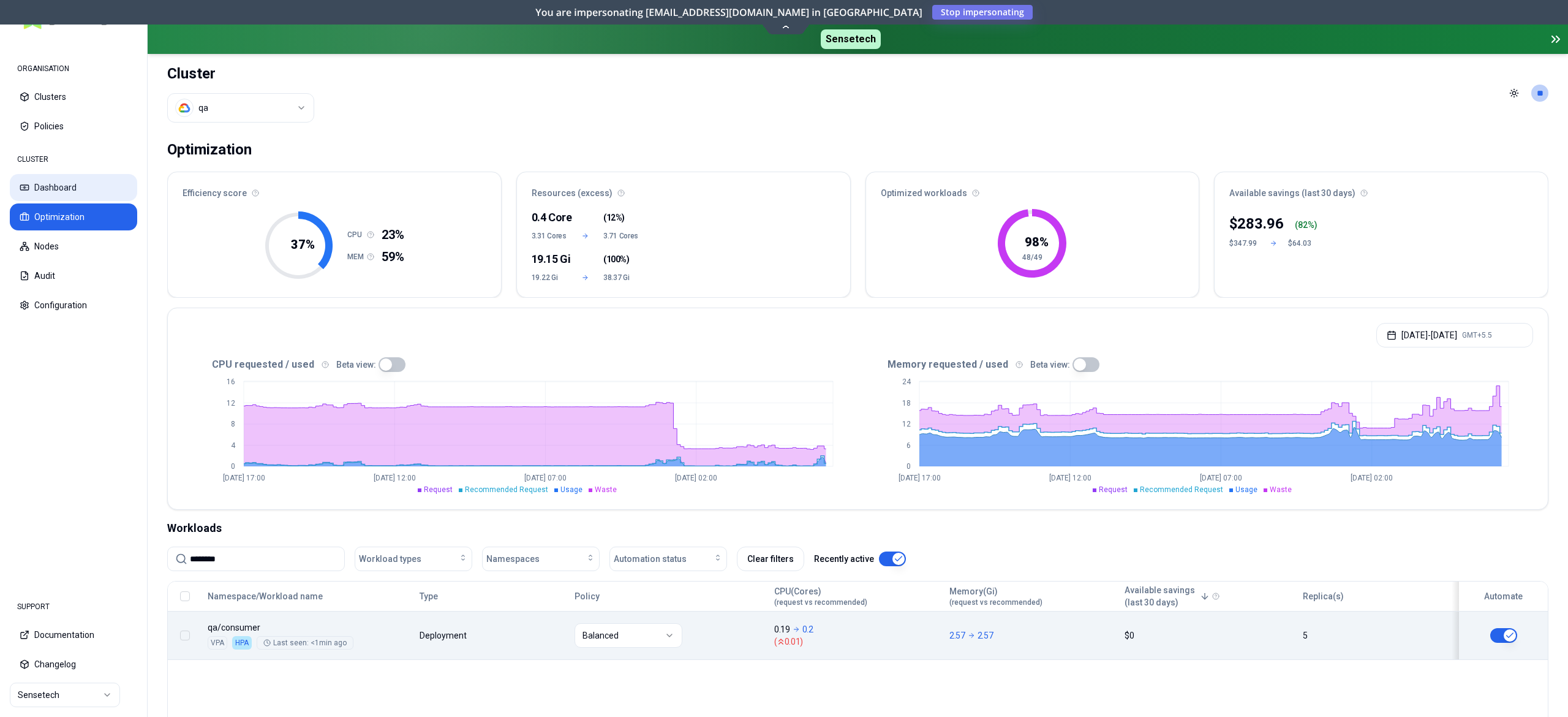
click at [62, 176] on button "Dashboard" at bounding box center [74, 187] width 128 height 27
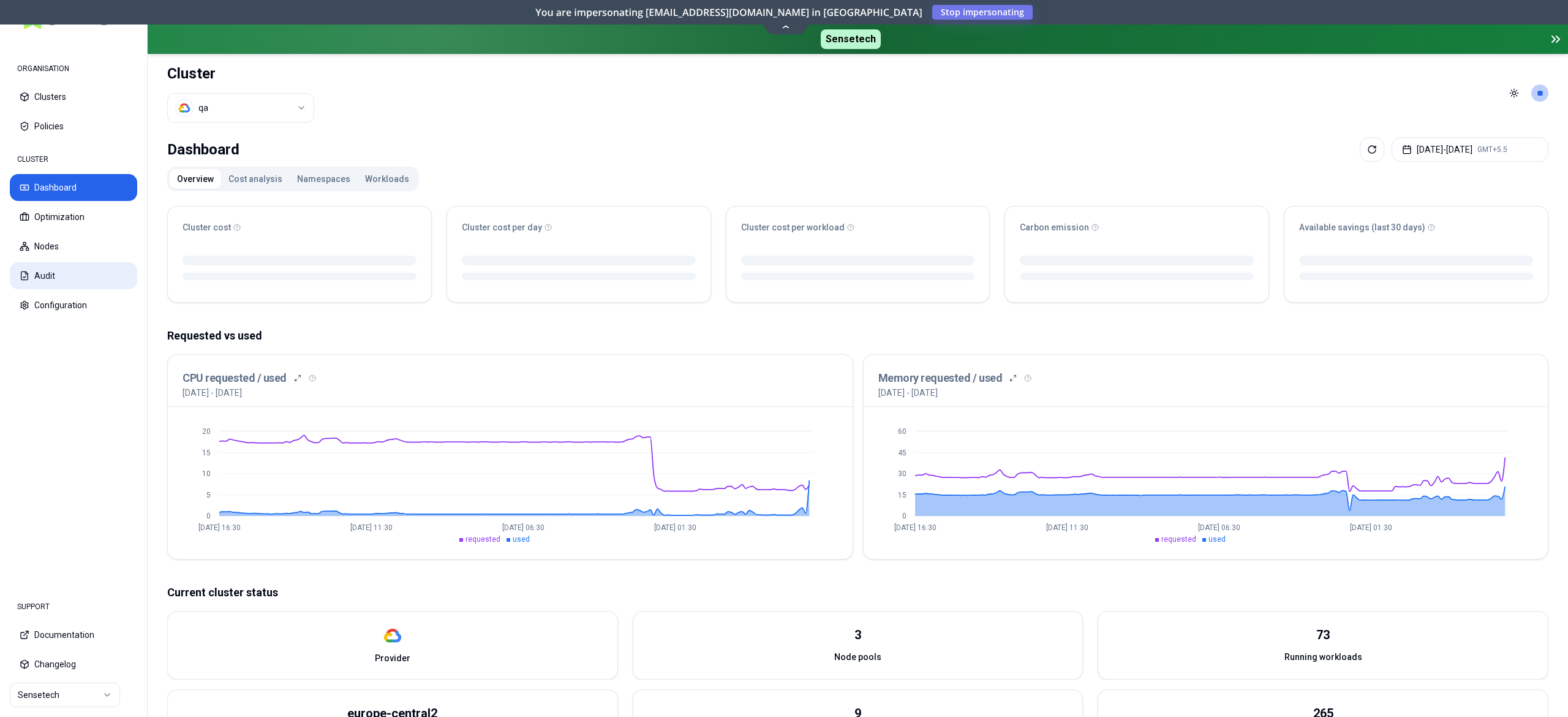
drag, startPoint x: 56, startPoint y: 265, endPoint x: 109, endPoint y: 245, distance: 56.6
click at [57, 266] on button "Audit" at bounding box center [74, 275] width 128 height 27
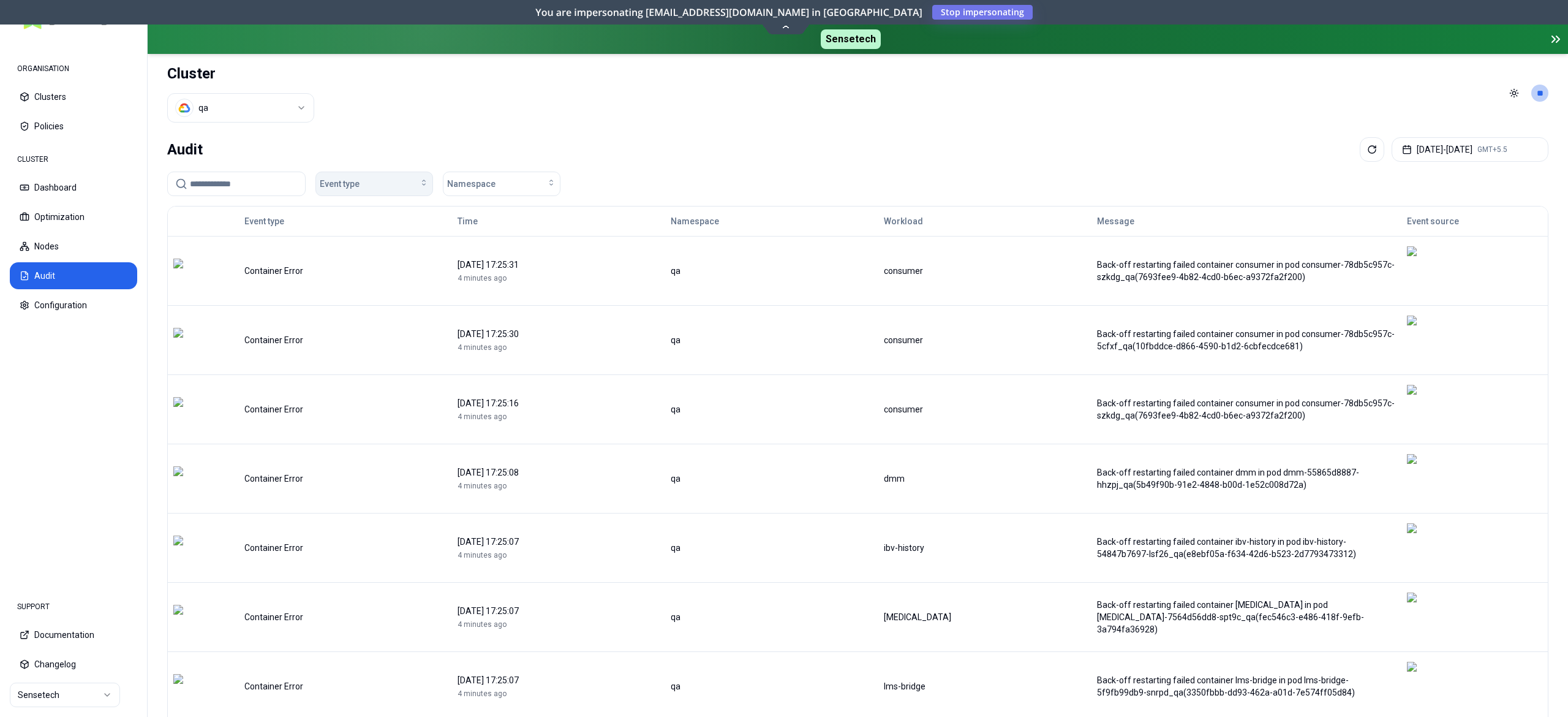
click at [356, 188] on span "Event type" at bounding box center [340, 184] width 40 height 12
click at [334, 319] on span "OOM Killed" at bounding box center [344, 318] width 42 height 12
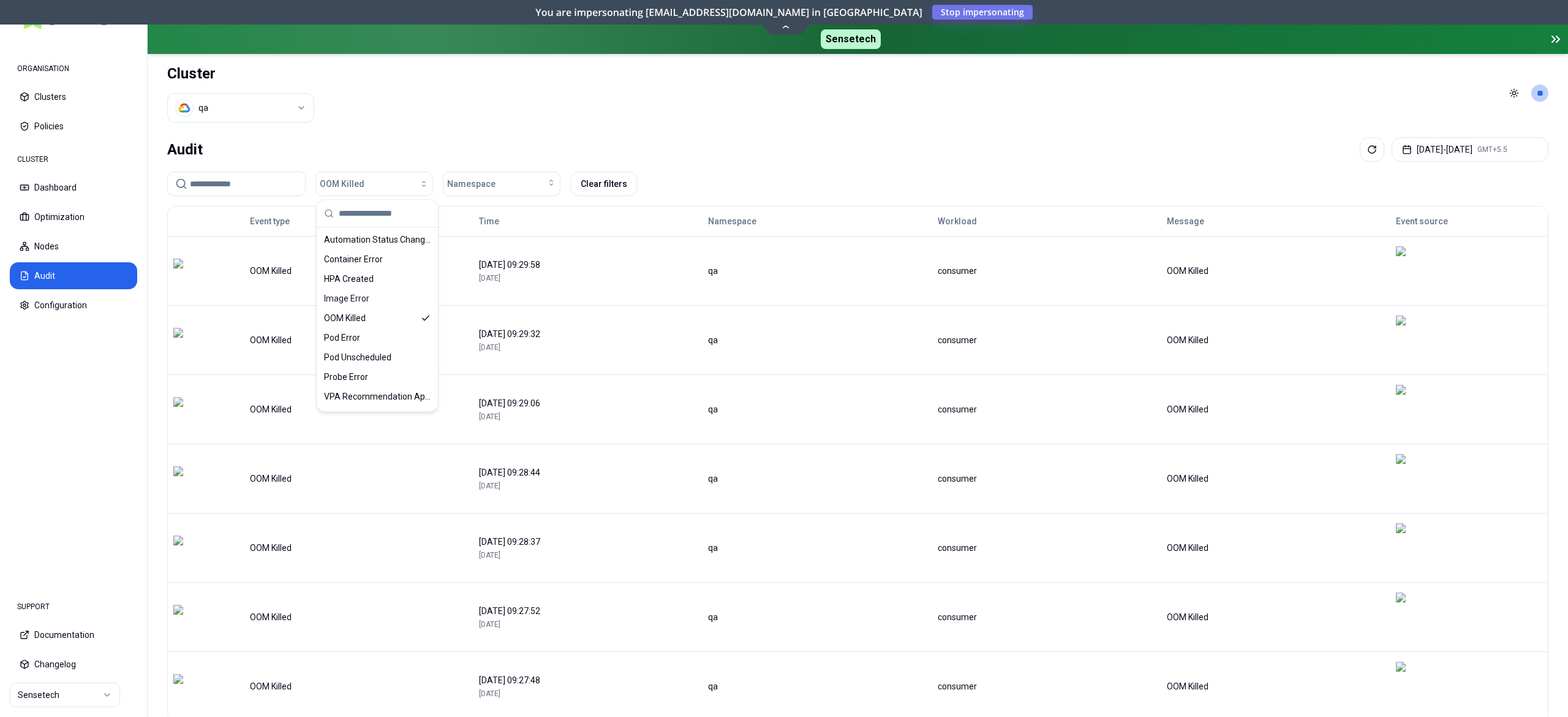
click at [724, 154] on div "Audit Aug 13, 2025 - Aug 20, 2025 GMT+5.5" at bounding box center [857, 149] width 1381 height 24
click at [605, 178] on button "Clear filters" at bounding box center [603, 184] width 68 height 24
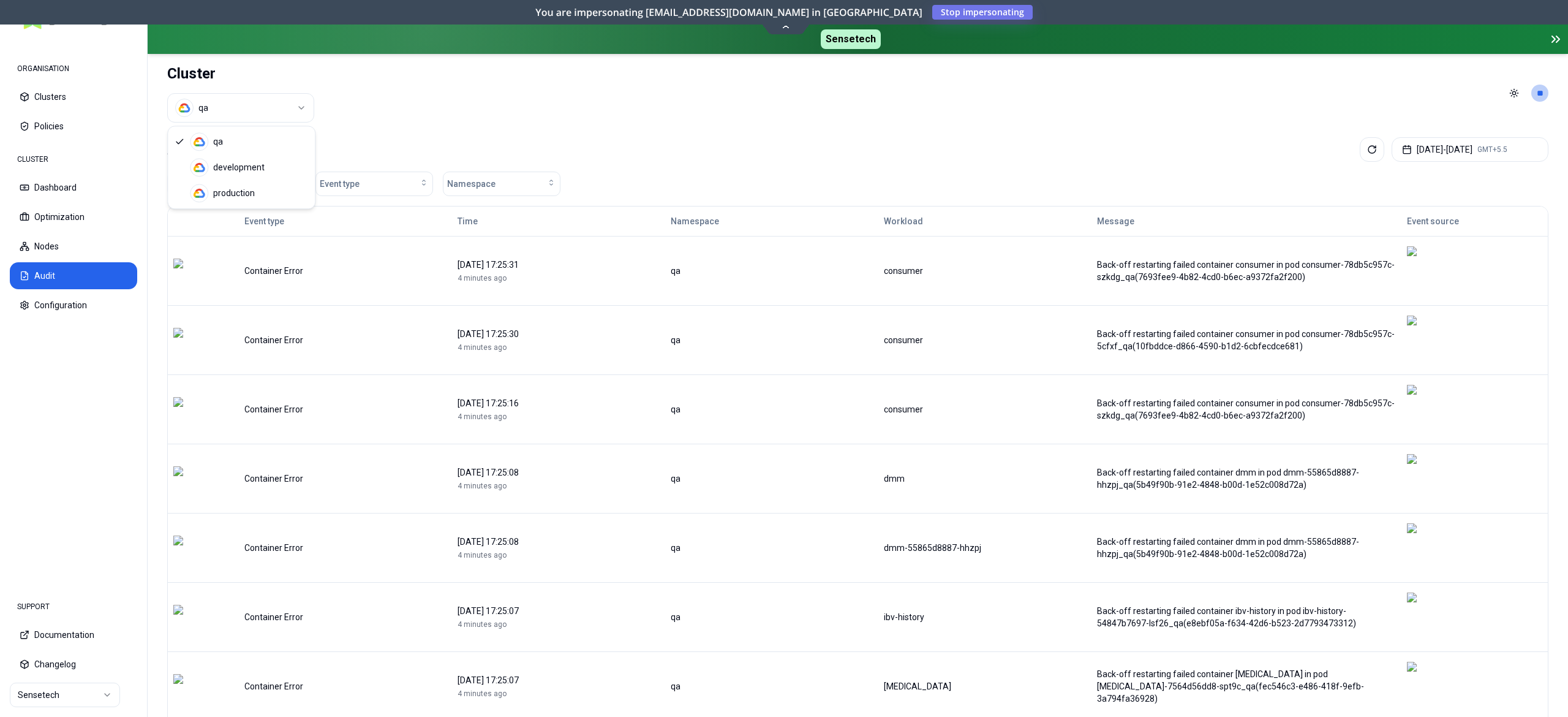
click at [260, 100] on html "ORGANISATION Clusters Policies CLUSTER Dashboard Optimization Nodes Audit Confi…" at bounding box center [784, 358] width 1568 height 717
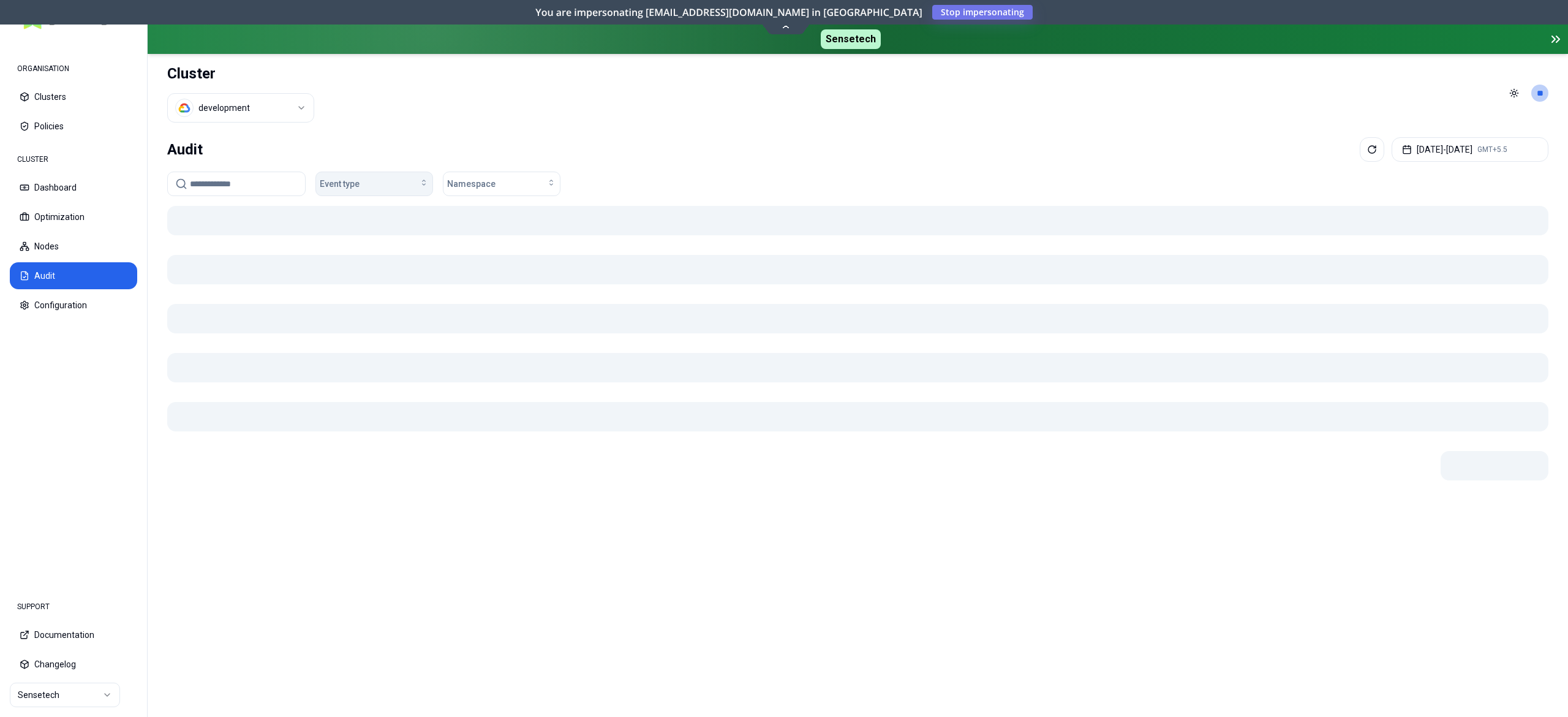
click at [376, 181] on div "Event type" at bounding box center [374, 184] width 109 height 12
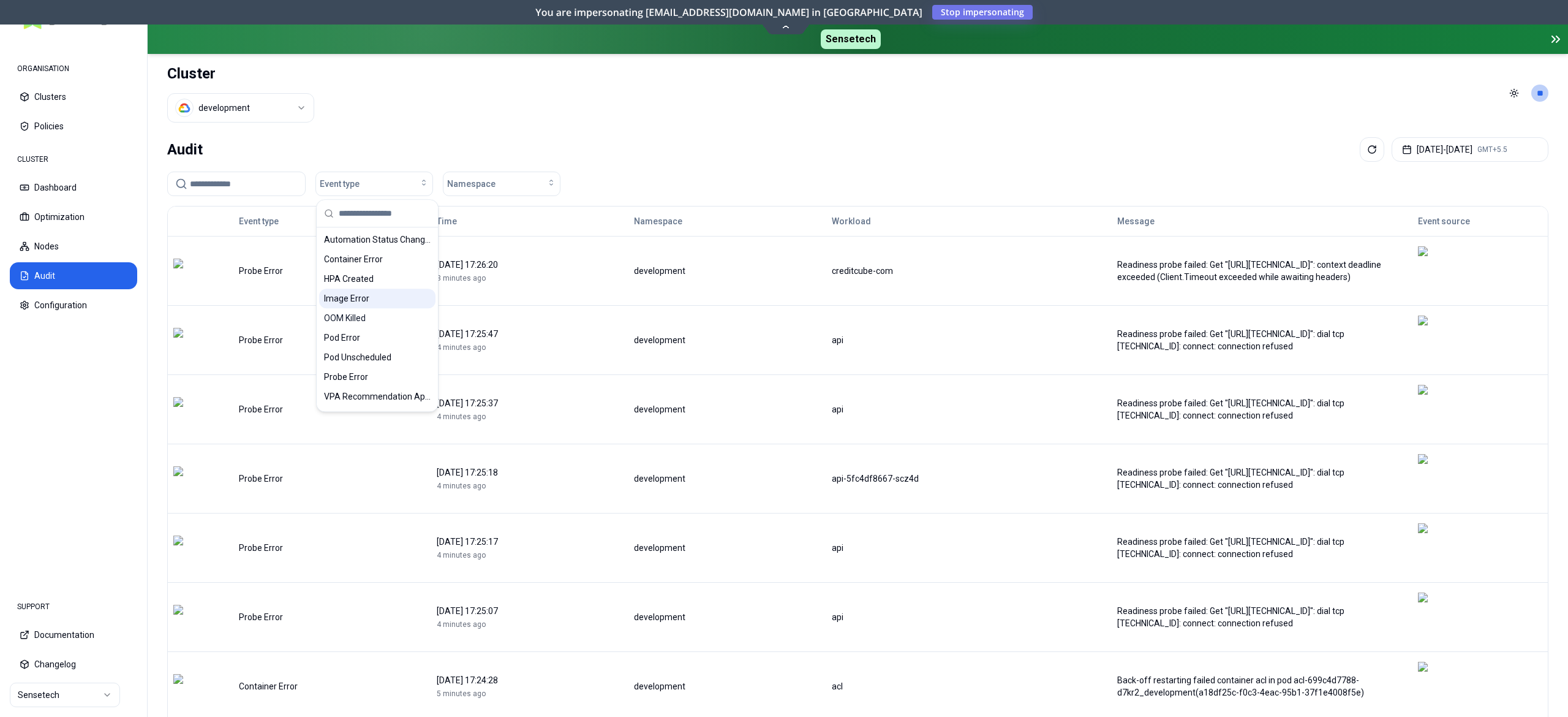
drag, startPoint x: 370, startPoint y: 310, endPoint x: 410, endPoint y: 296, distance: 42.4
click at [370, 310] on div "OOM Killed" at bounding box center [377, 318] width 116 height 20
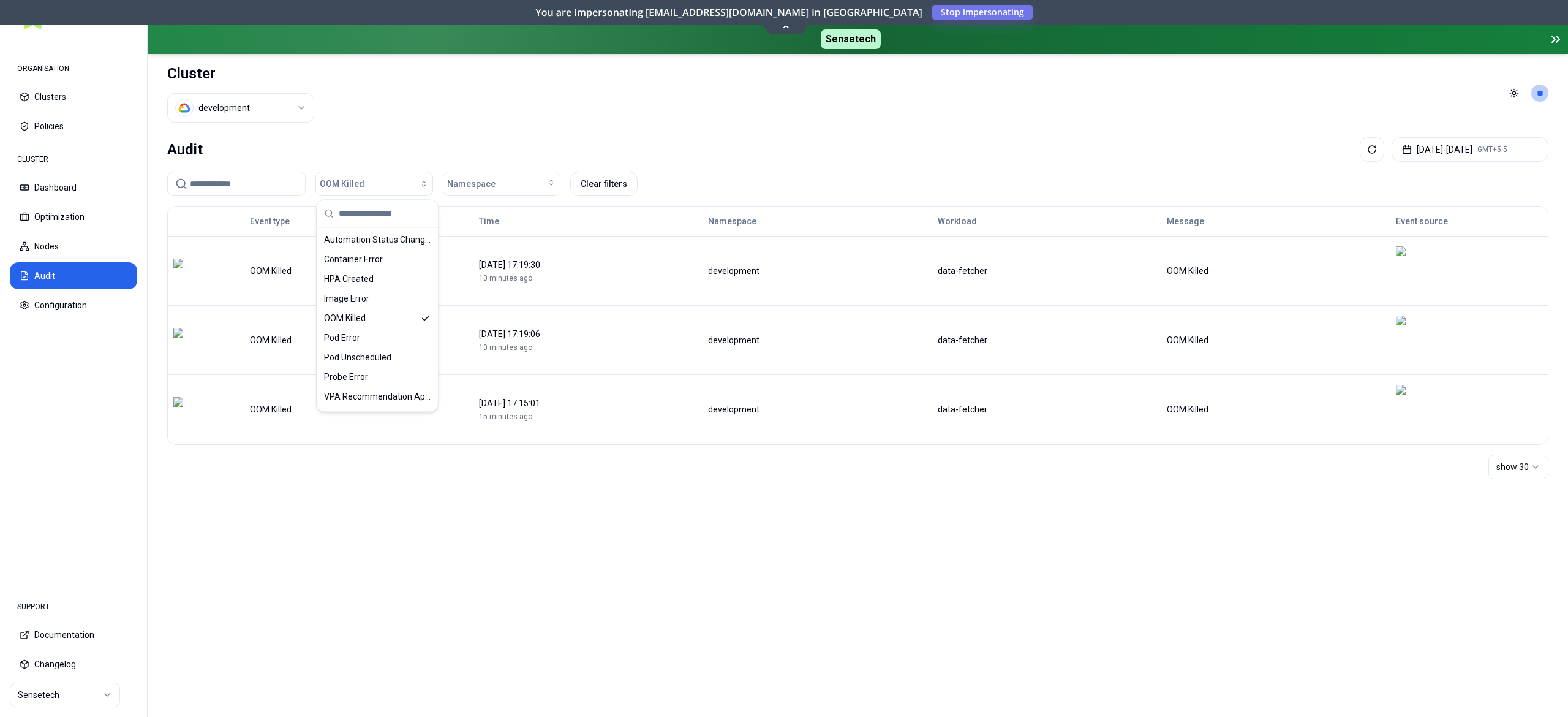
click at [594, 139] on div "Audit Aug 13, 2025 - Aug 20, 2025 GMT+5.5" at bounding box center [857, 149] width 1381 height 24
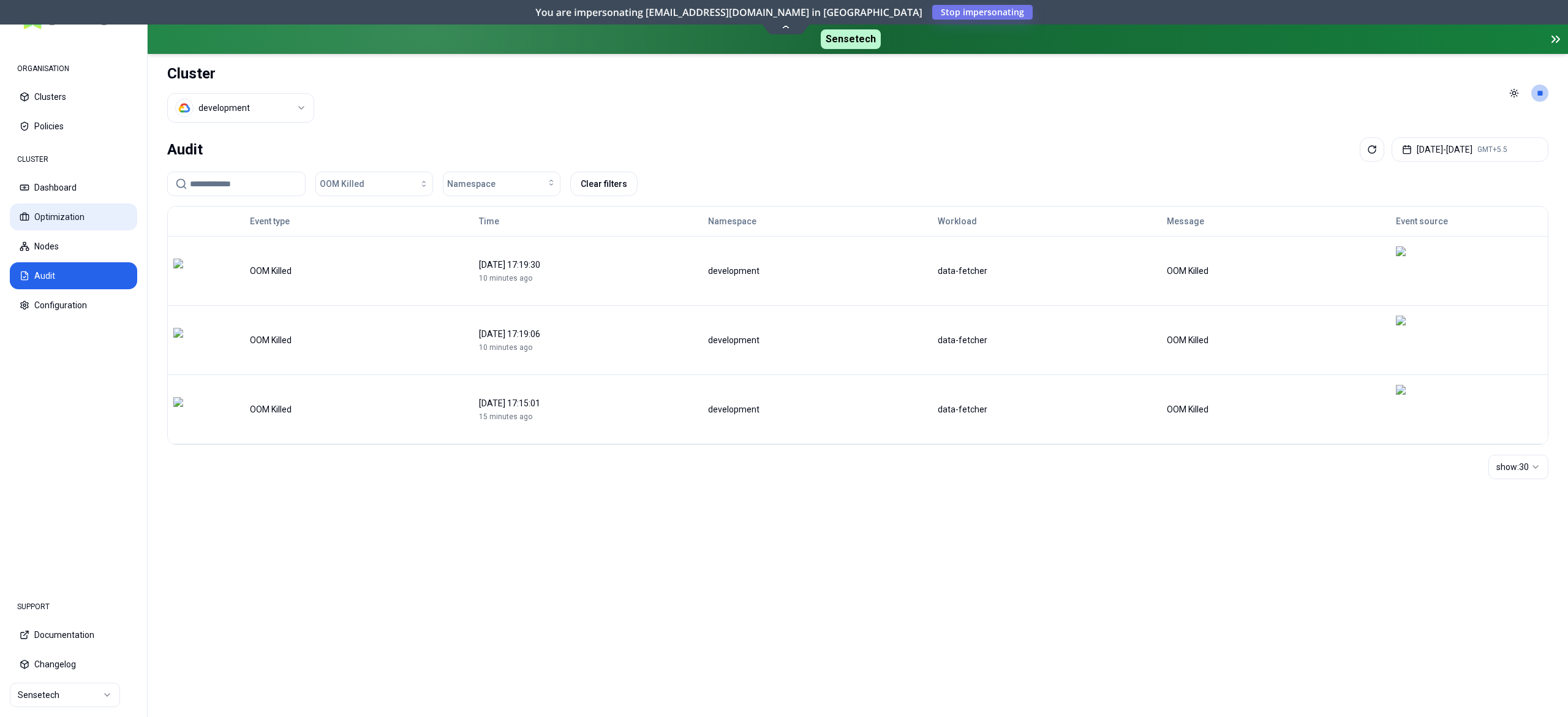
drag, startPoint x: 62, startPoint y: 222, endPoint x: 112, endPoint y: 240, distance: 53.1
click at [64, 222] on button "Optimization" at bounding box center [74, 216] width 128 height 27
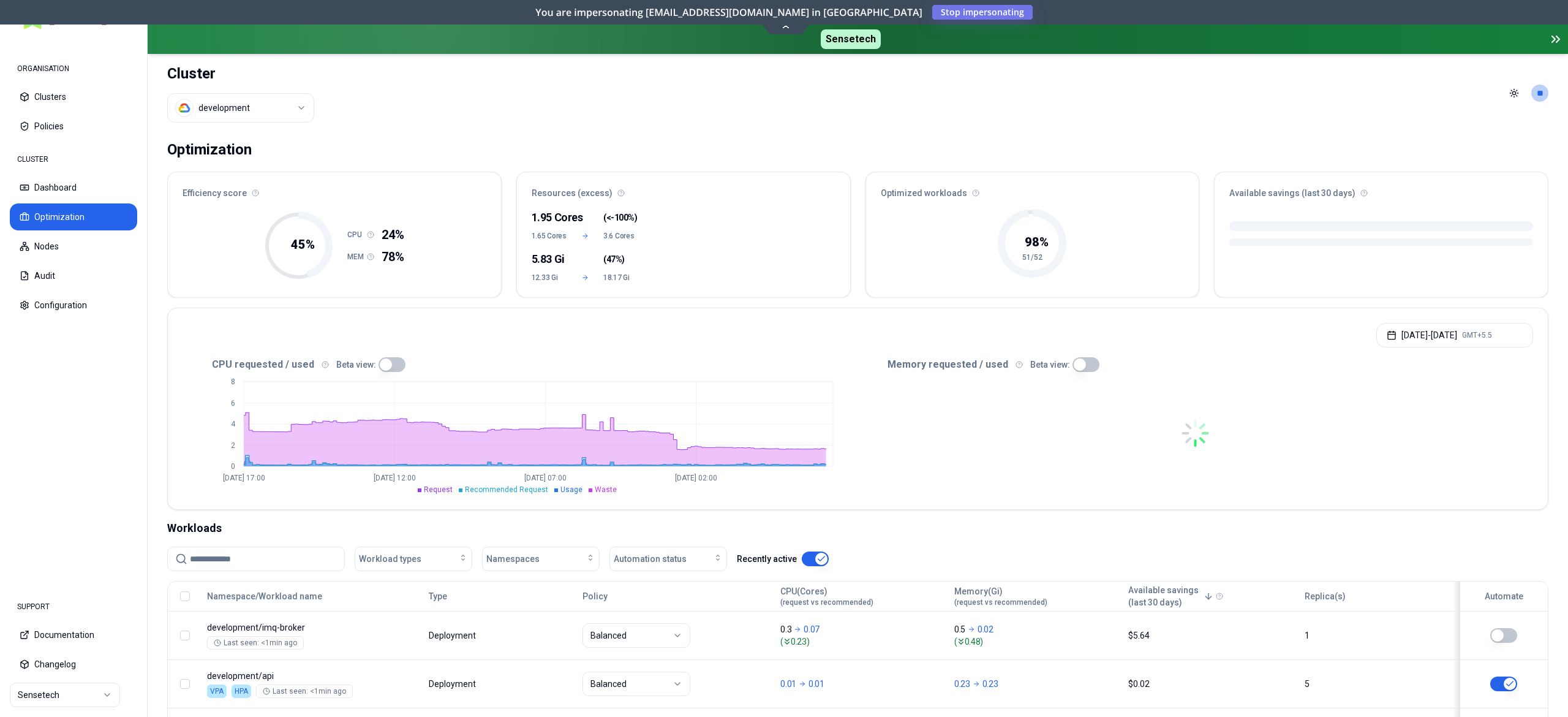
click at [219, 538] on input at bounding box center [263, 559] width 147 height 24
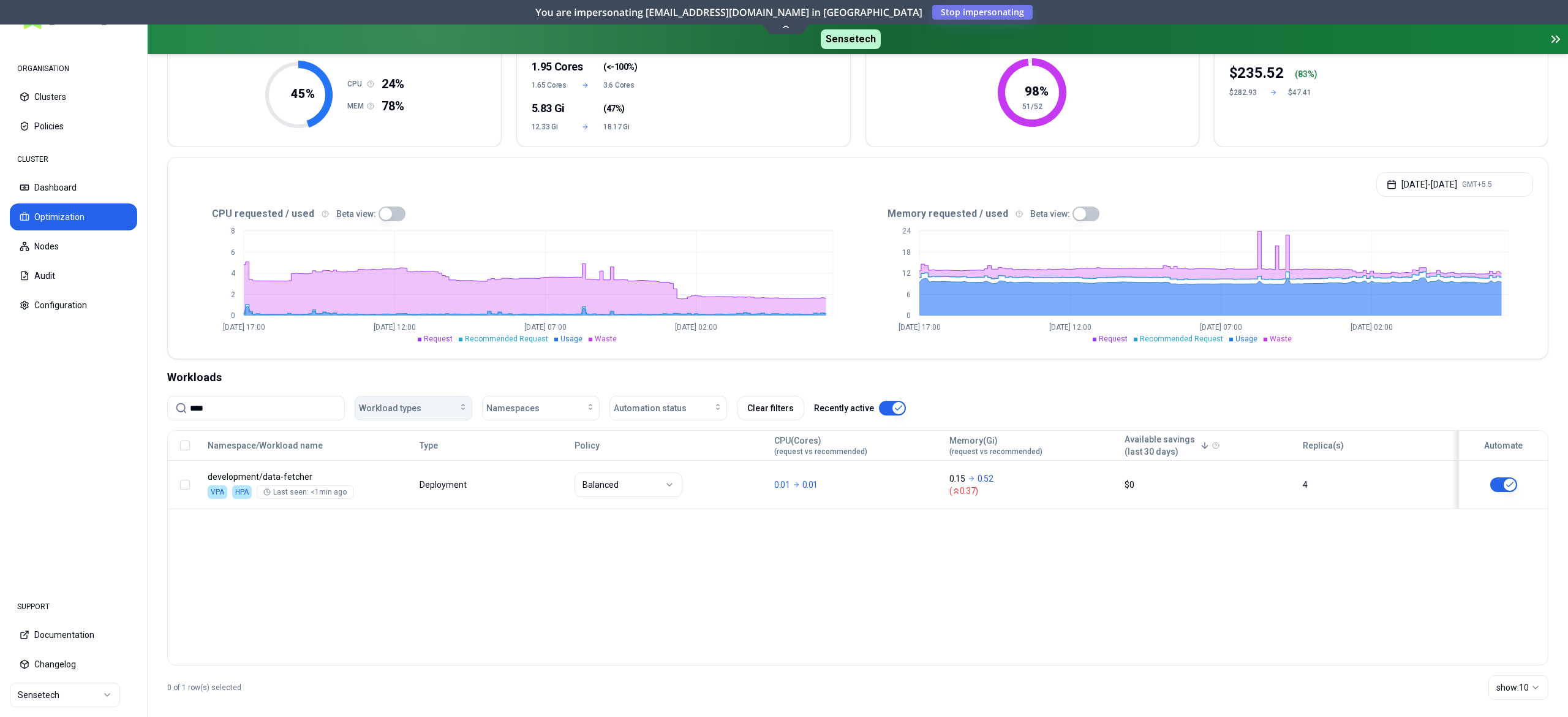
scroll to position [164, 0]
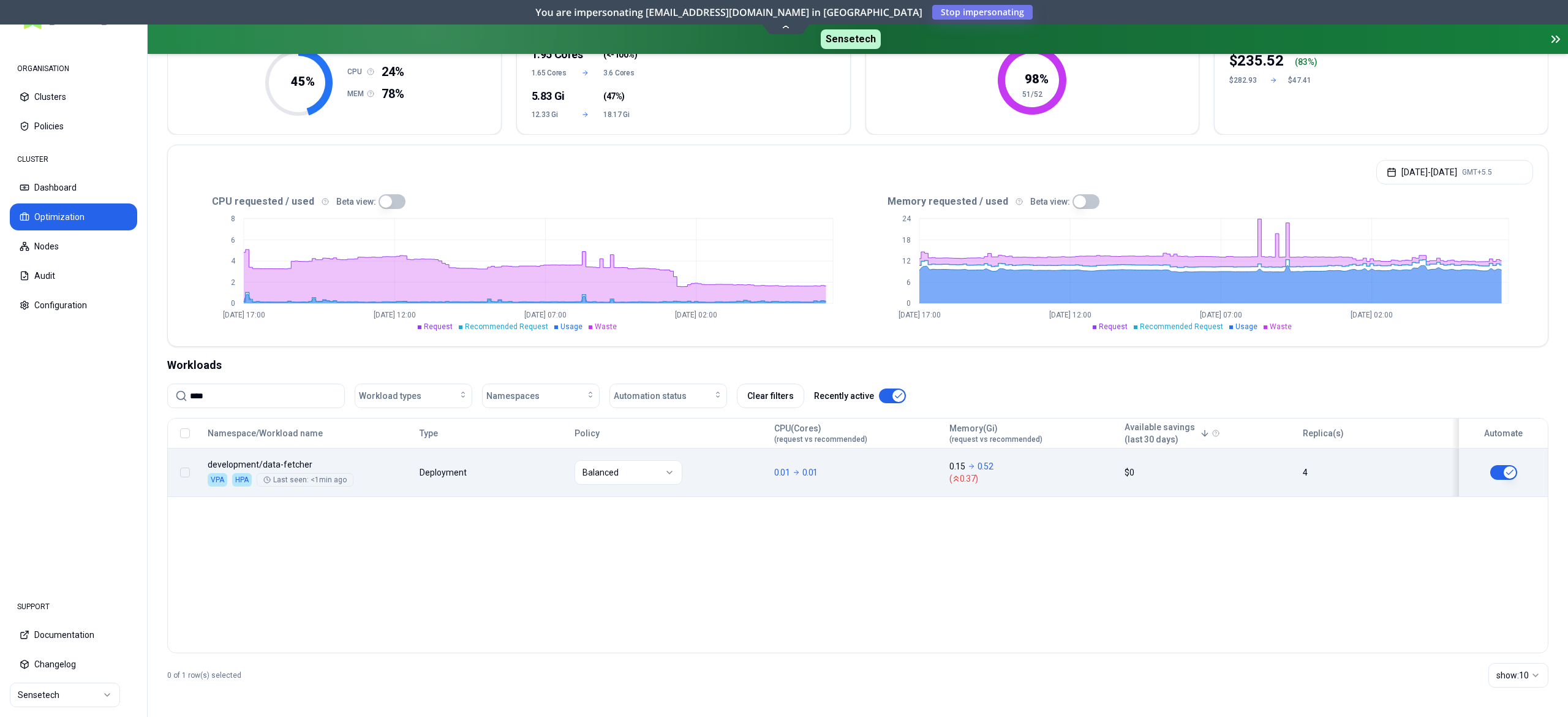
type input "****"
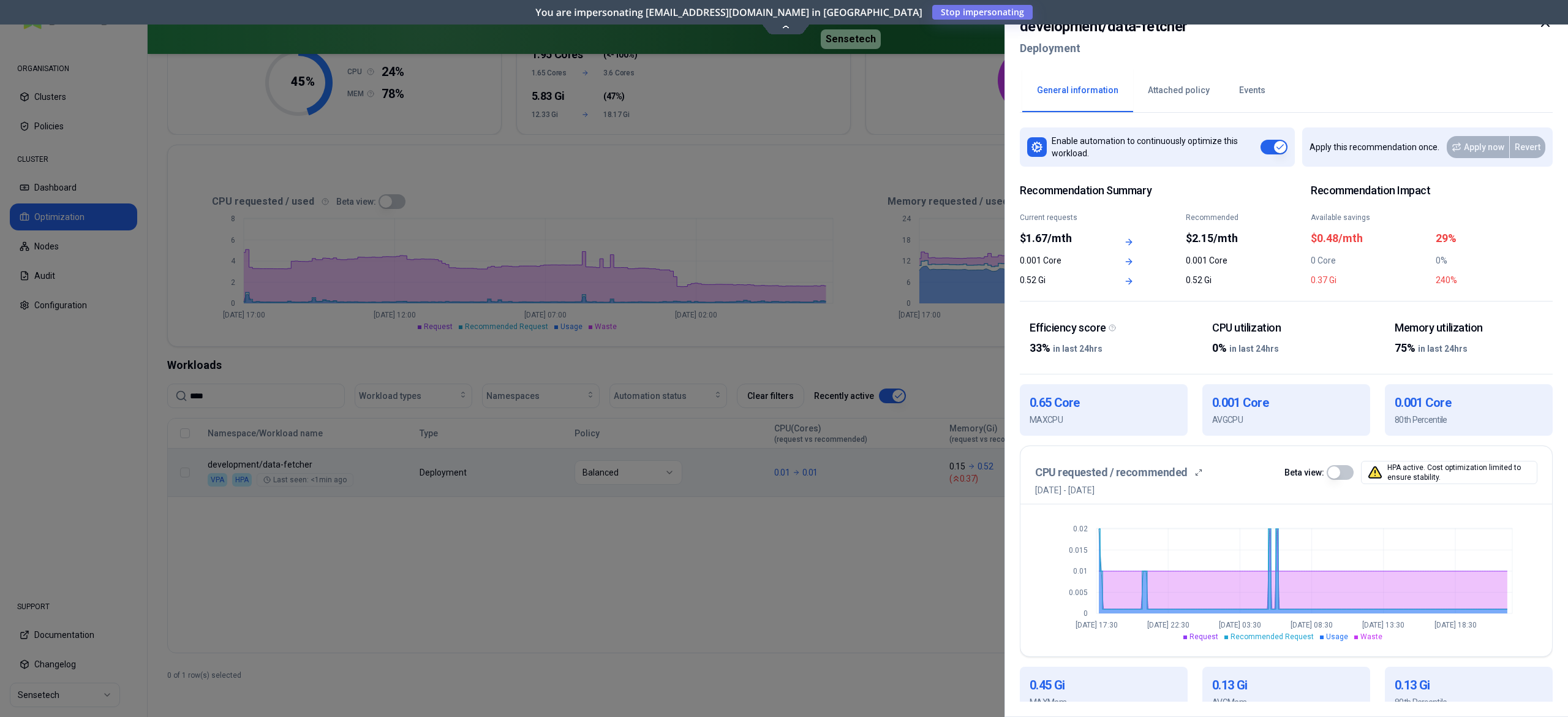
click at [1175, 93] on button "Events" at bounding box center [1252, 90] width 55 height 43
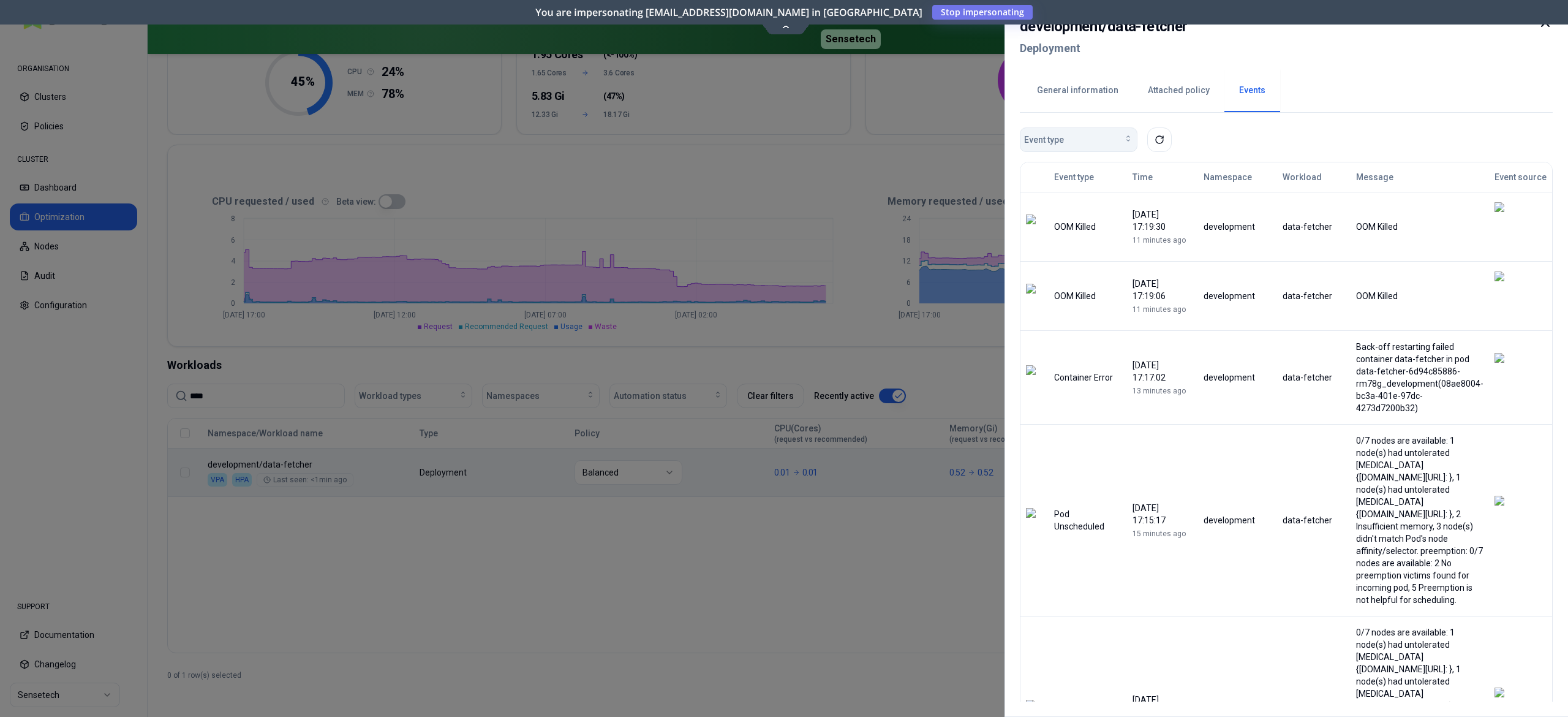
click at [1088, 129] on button "Event type" at bounding box center [1079, 140] width 118 height 24
click at [1069, 186] on span "OOM Killed" at bounding box center [1048, 187] width 42 height 12
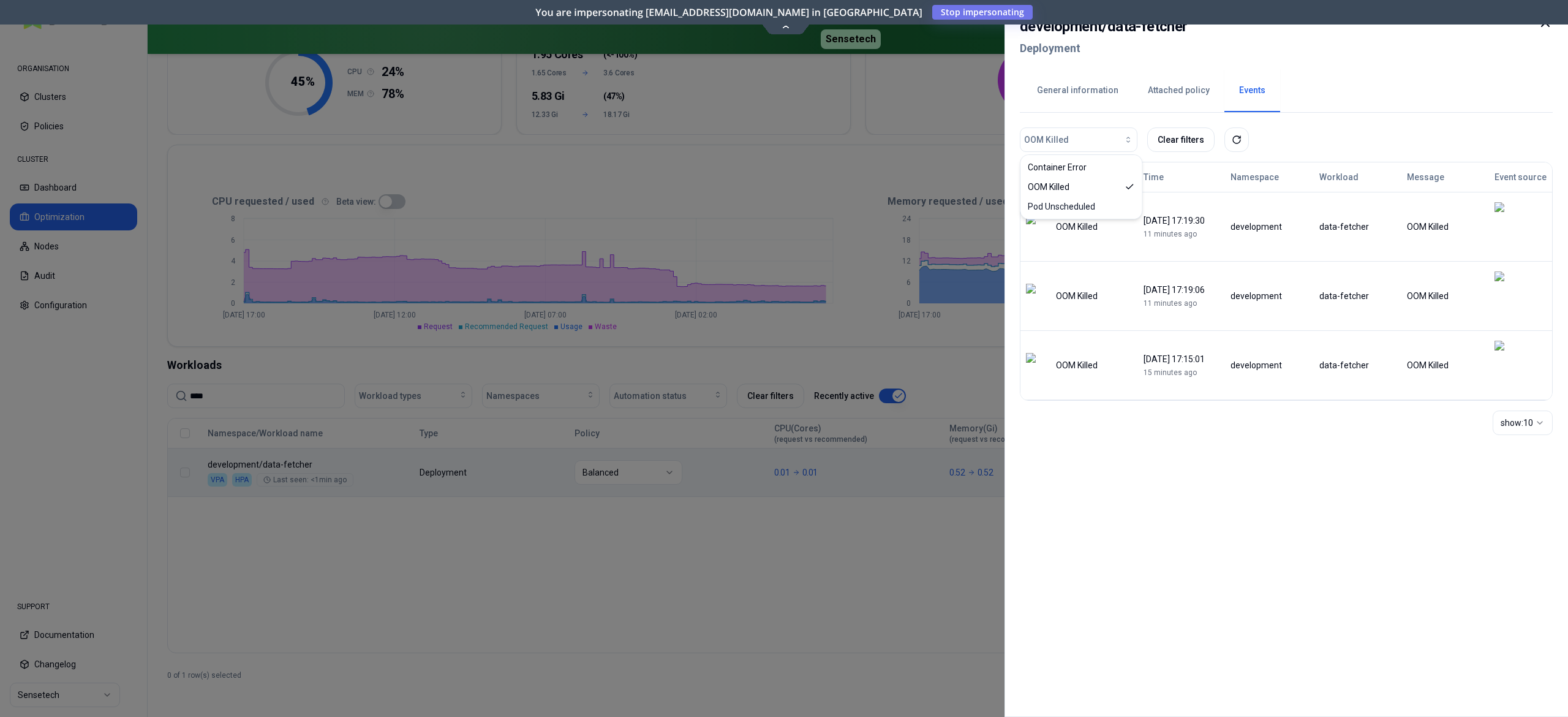
click at [1175, 105] on div "General information Attached policy Events" at bounding box center [1286, 90] width 533 height 46
click at [1175, 411] on button "show: 10" at bounding box center [1522, 423] width 60 height 24
click at [1167, 93] on button "Attached policy" at bounding box center [1179, 90] width 91 height 43
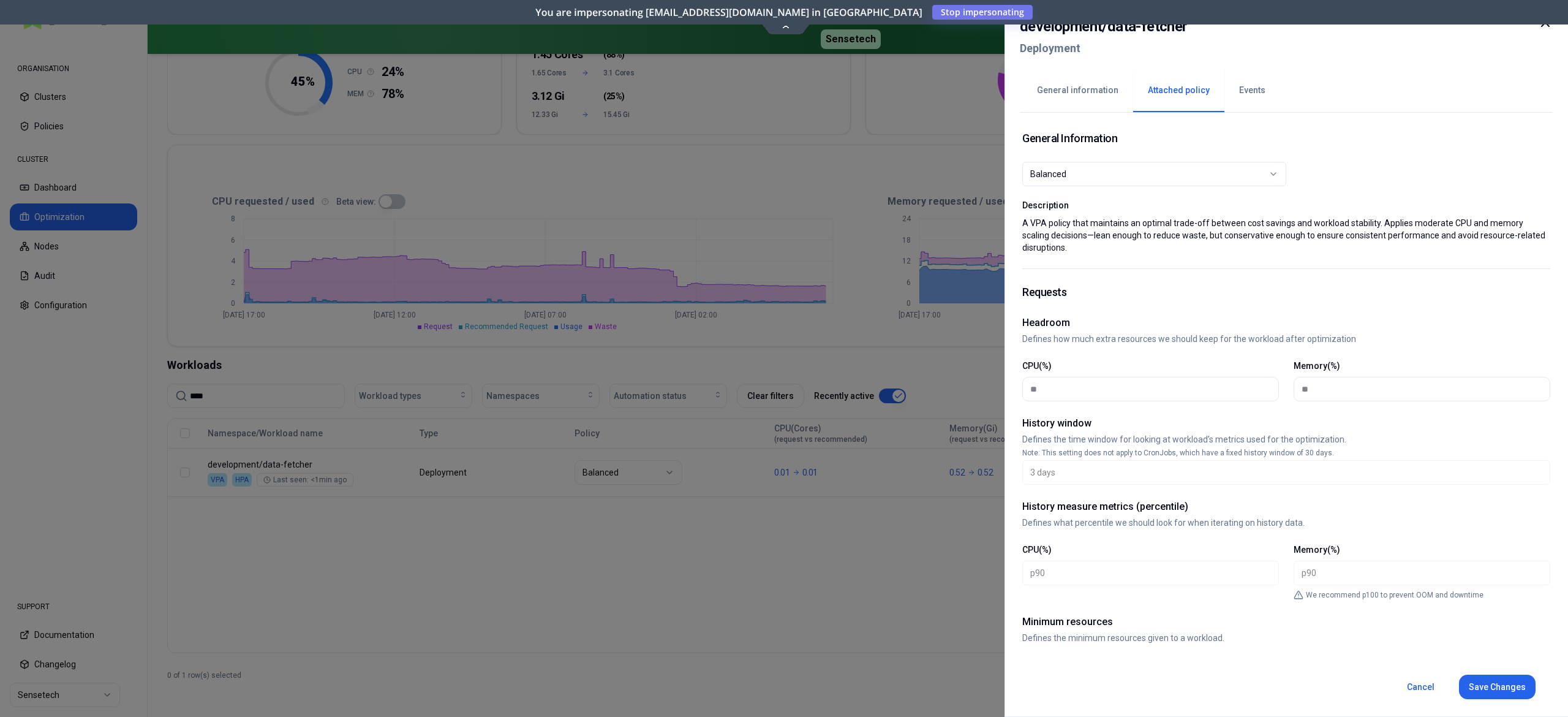
click at [1086, 92] on button "General information" at bounding box center [1078, 90] width 111 height 43
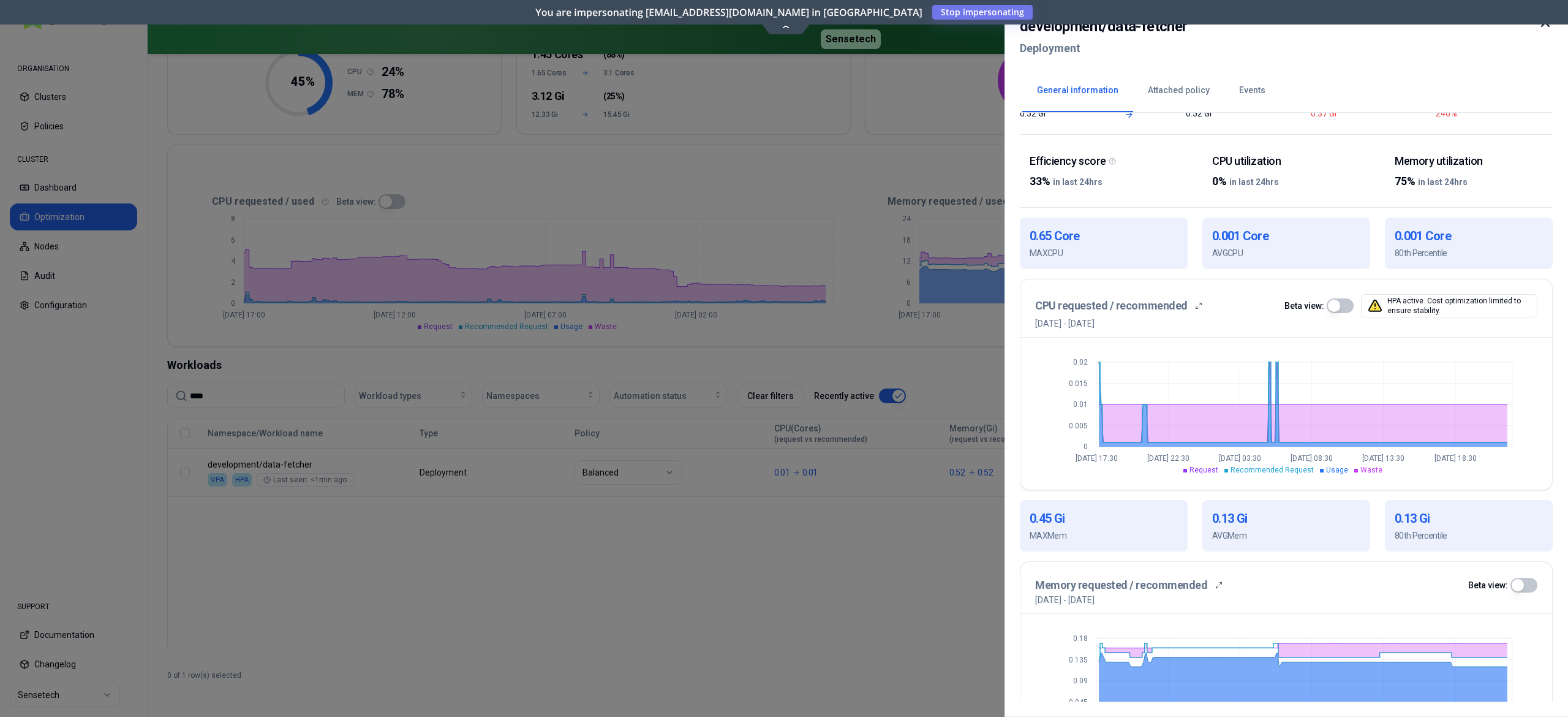
scroll to position [233, 0]
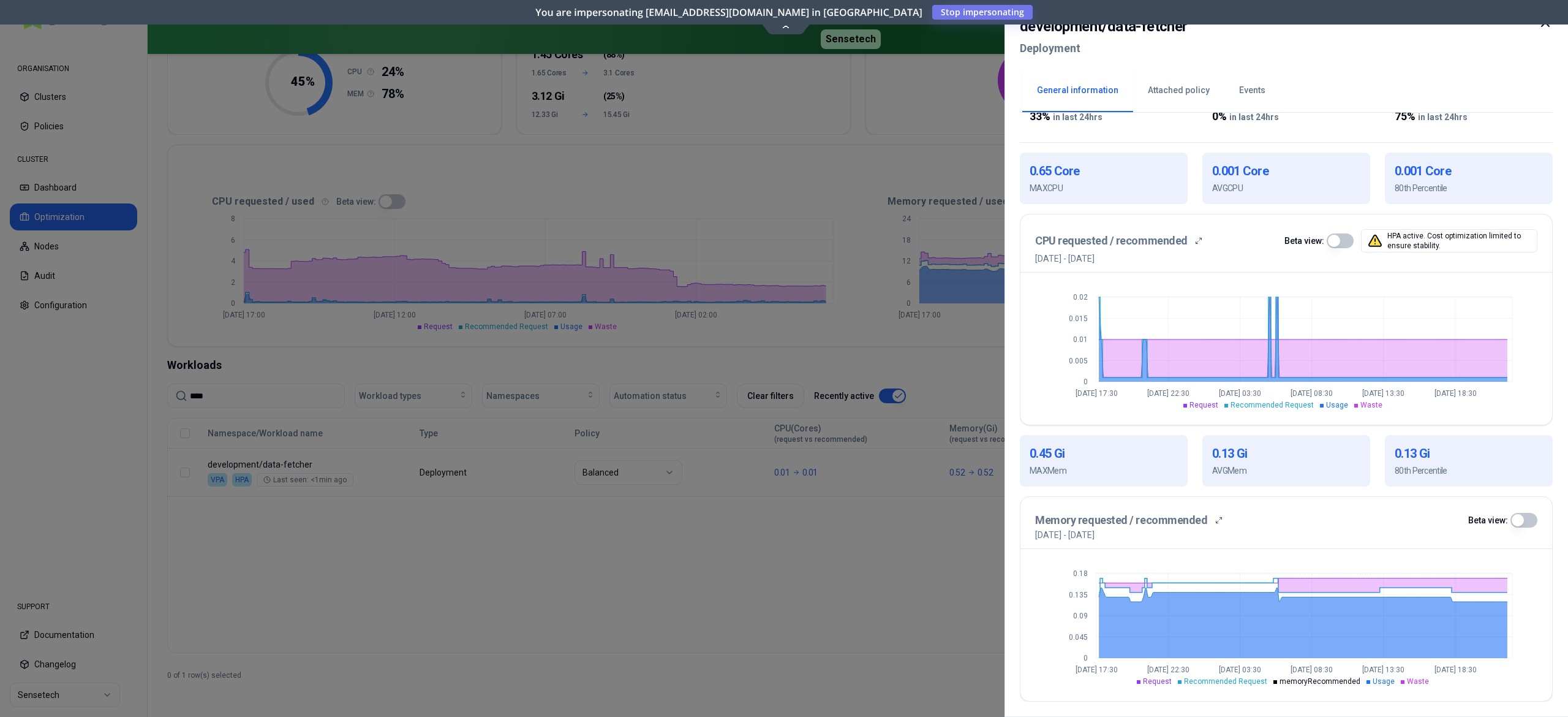
click at [1175, 519] on button "button" at bounding box center [1523, 519] width 27 height 14
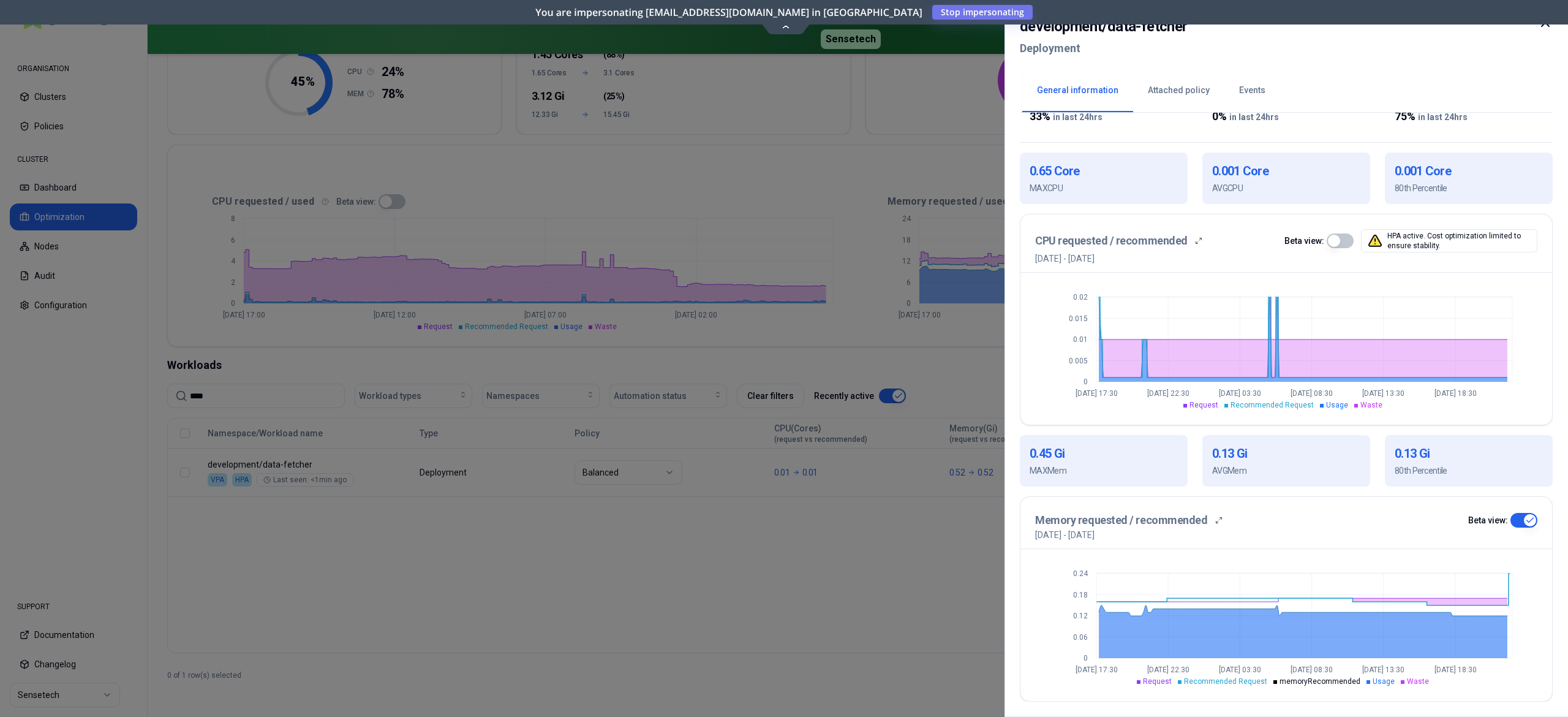
click at [927, 537] on div at bounding box center [784, 358] width 1568 height 717
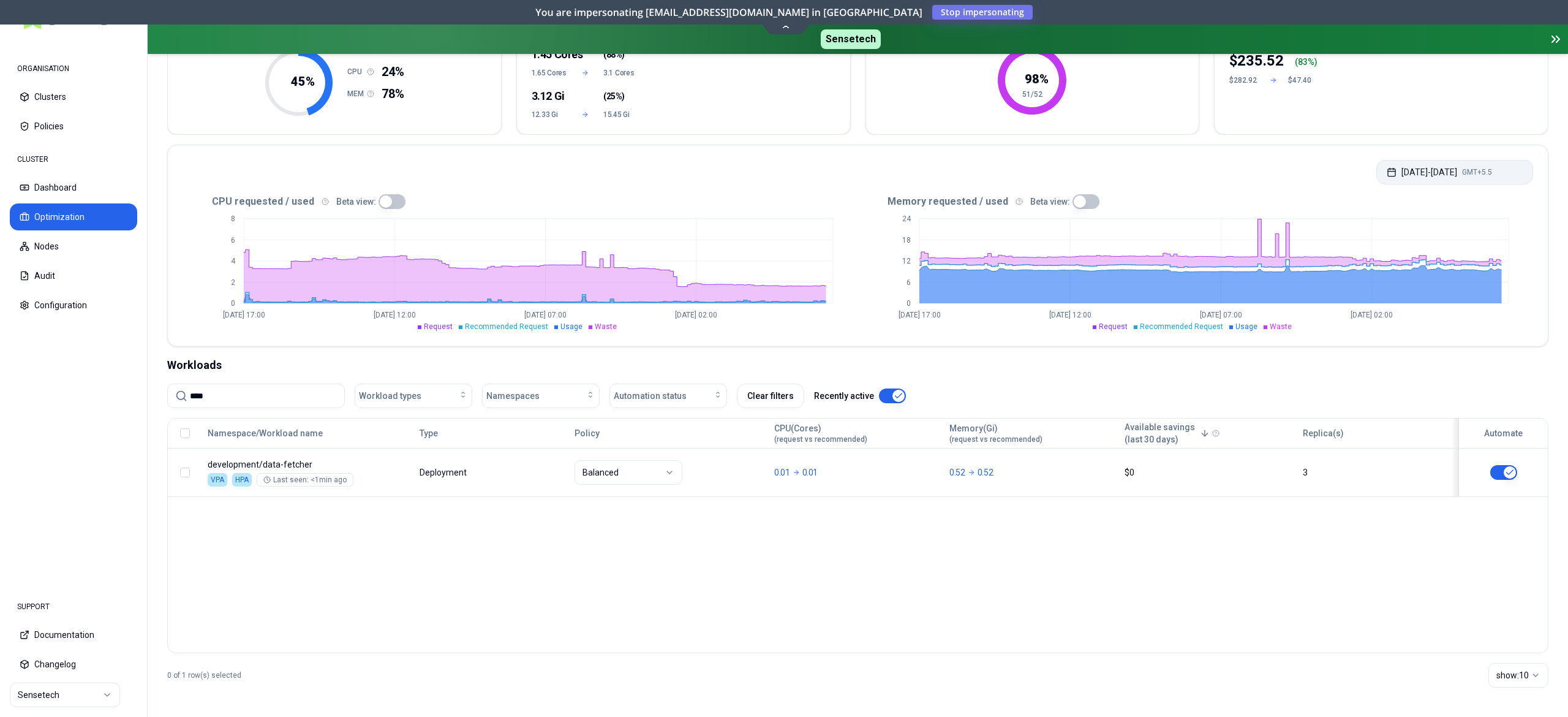
click at [1175, 175] on span "GMT+5.5" at bounding box center [1476, 172] width 30 height 10
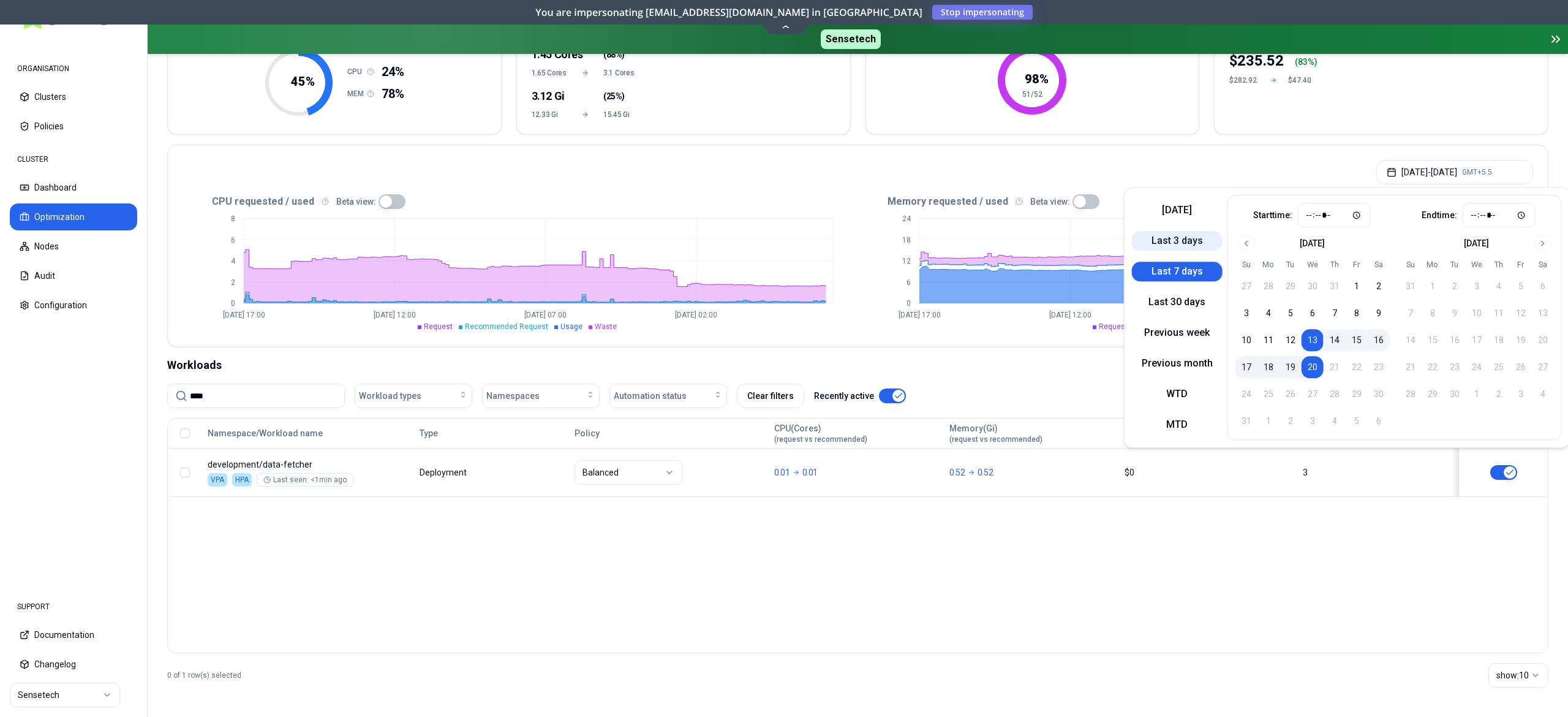
click at [1162, 239] on button "Last 3 days" at bounding box center [1177, 241] width 90 height 20
type input "*****"
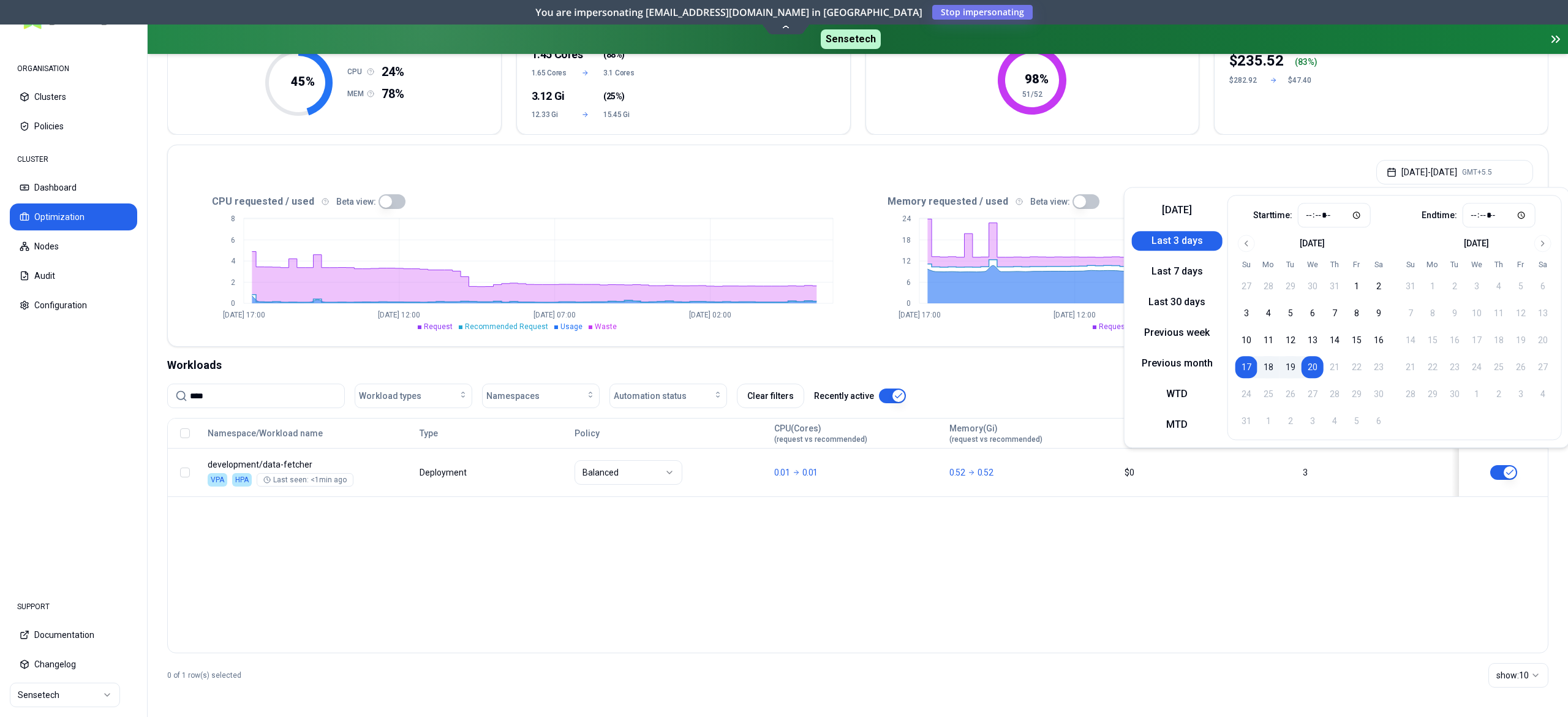
click at [386, 209] on icon "0 2 4 6 8 Aug 17 17:00 Aug 18 12:00 Aug 19 07:00 Aug 20 02:00" at bounding box center [520, 270] width 675 height 122
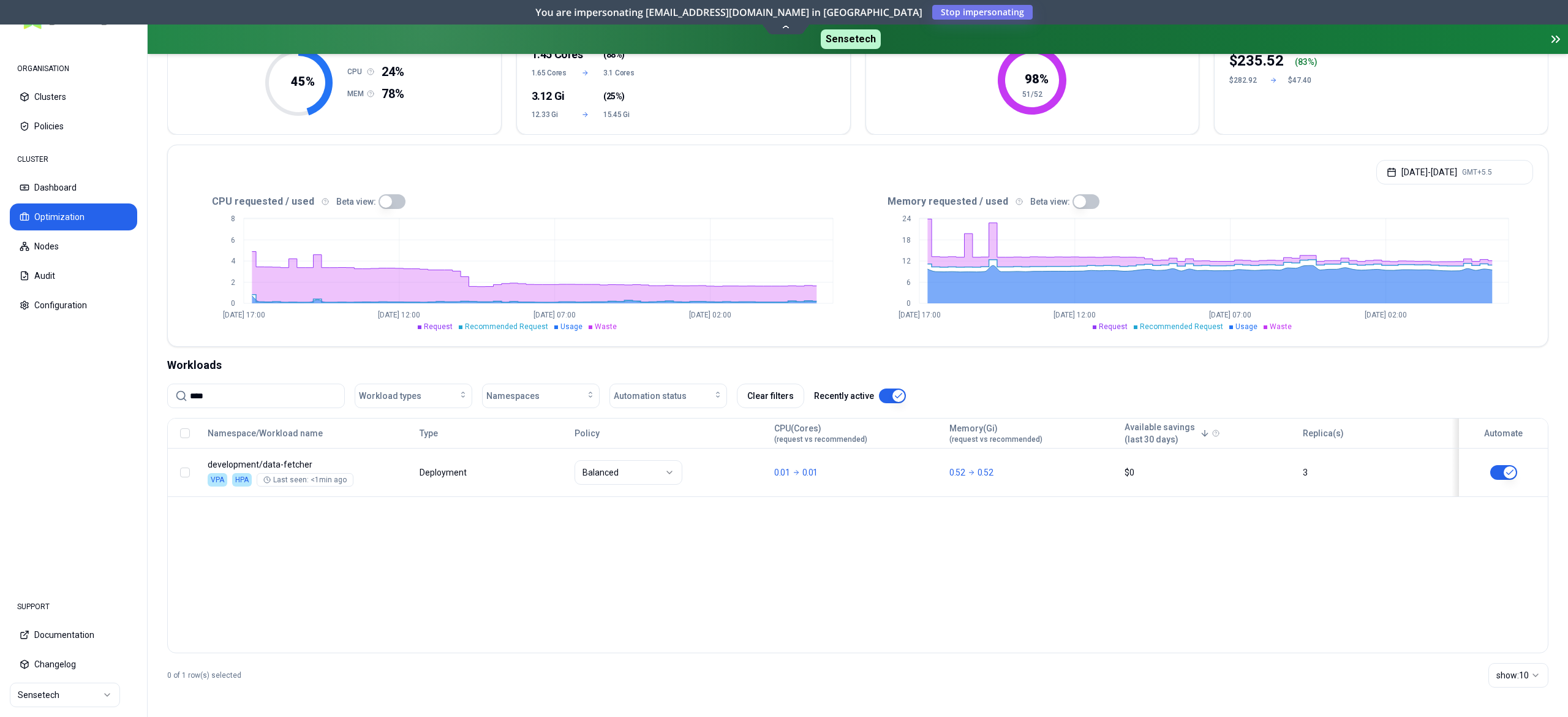
click at [398, 200] on button "button" at bounding box center [391, 201] width 27 height 14
drag, startPoint x: 224, startPoint y: 396, endPoint x: 0, endPoint y: 322, distance: 235.9
click at [0, 323] on div "ORGANISATION Clusters Policies CLUSTER Dashboard Optimization Nodes Audit Confi…" at bounding box center [784, 358] width 1568 height 717
click at [239, 405] on input "****" at bounding box center [263, 395] width 147 height 24
type input "*"
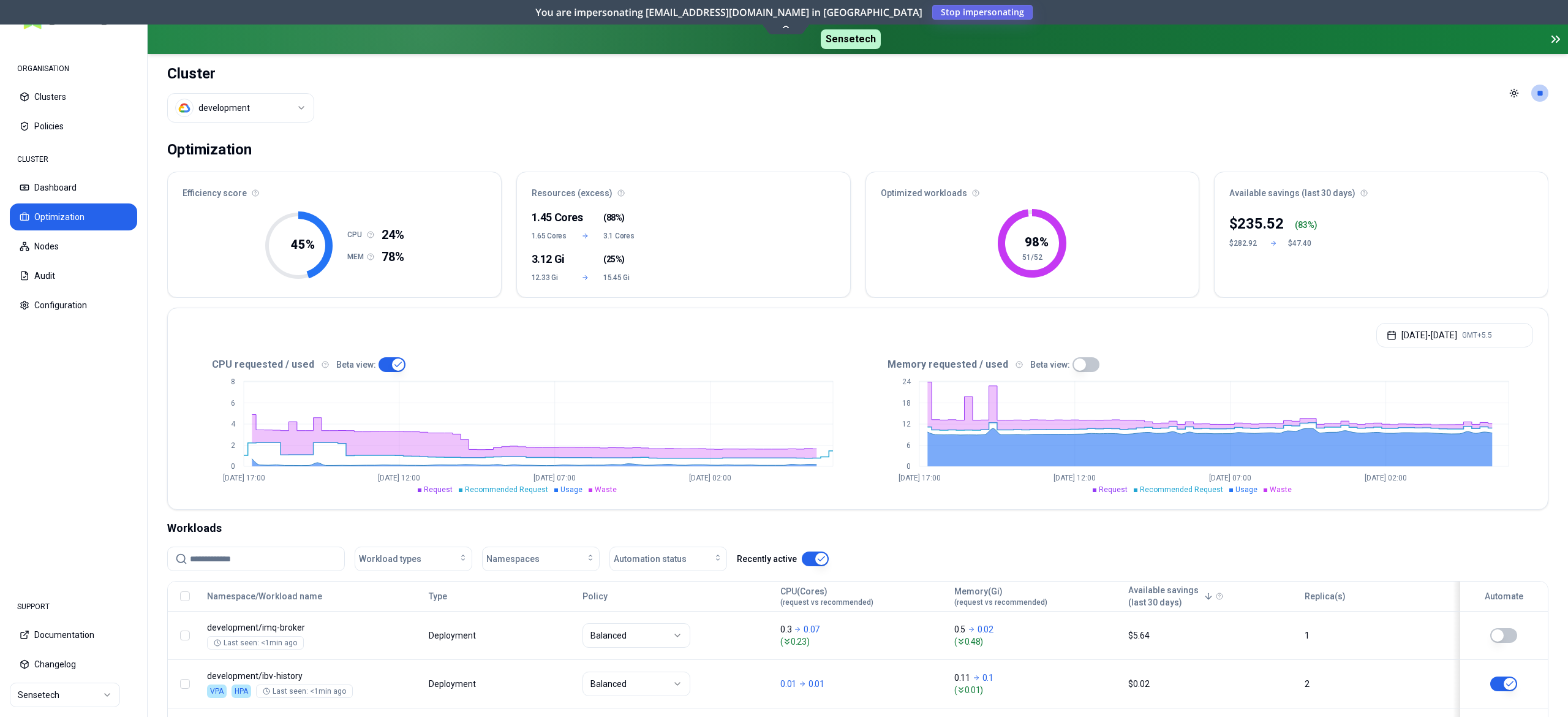
click at [0, 0] on span "Stop impersonating" at bounding box center [0, 0] width 0 height 0
